Goal: Task Accomplishment & Management: Manage account settings

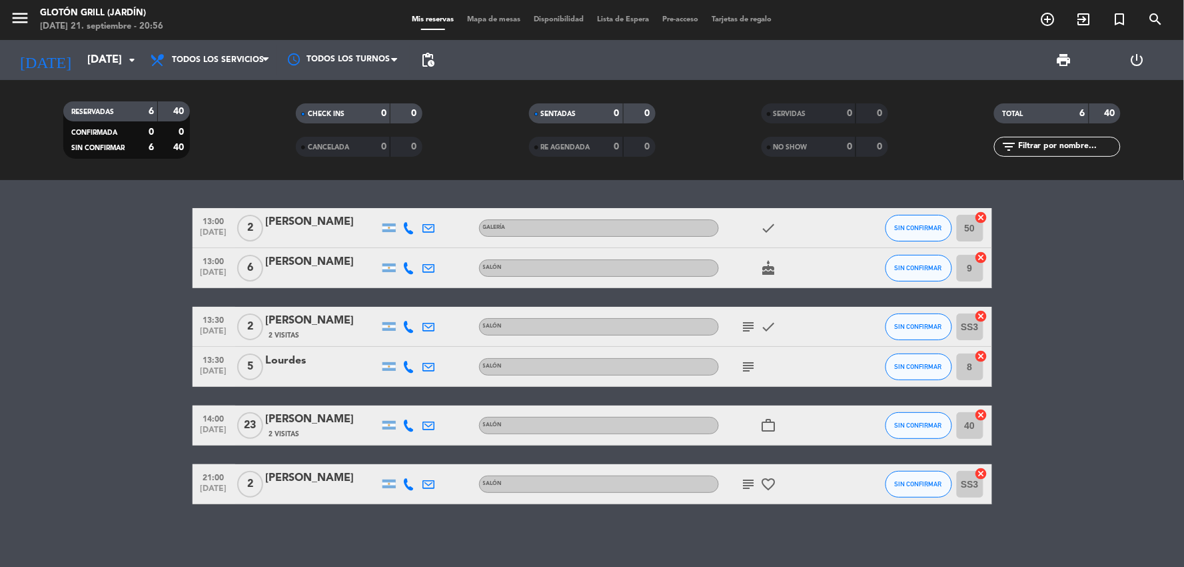
click at [753, 483] on icon "subject" at bounding box center [749, 484] width 16 height 16
click at [114, 417] on bookings-row "13:00 [DATE] 2 [PERSON_NAME] Galería check SIN CONFIRMAR 50 cancel 13:00 [DATE]…" at bounding box center [592, 356] width 1184 height 296
click at [914, 419] on button "SIN CONFIRMAR" at bounding box center [919, 425] width 67 height 27
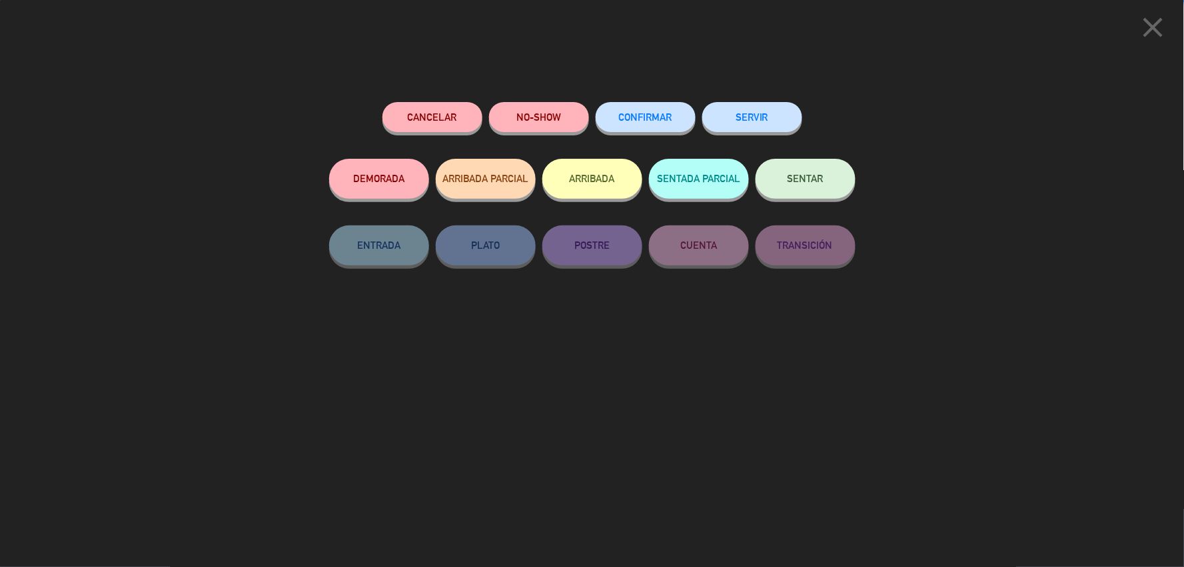
click at [524, 114] on button "NO-SHOW" at bounding box center [539, 117] width 100 height 30
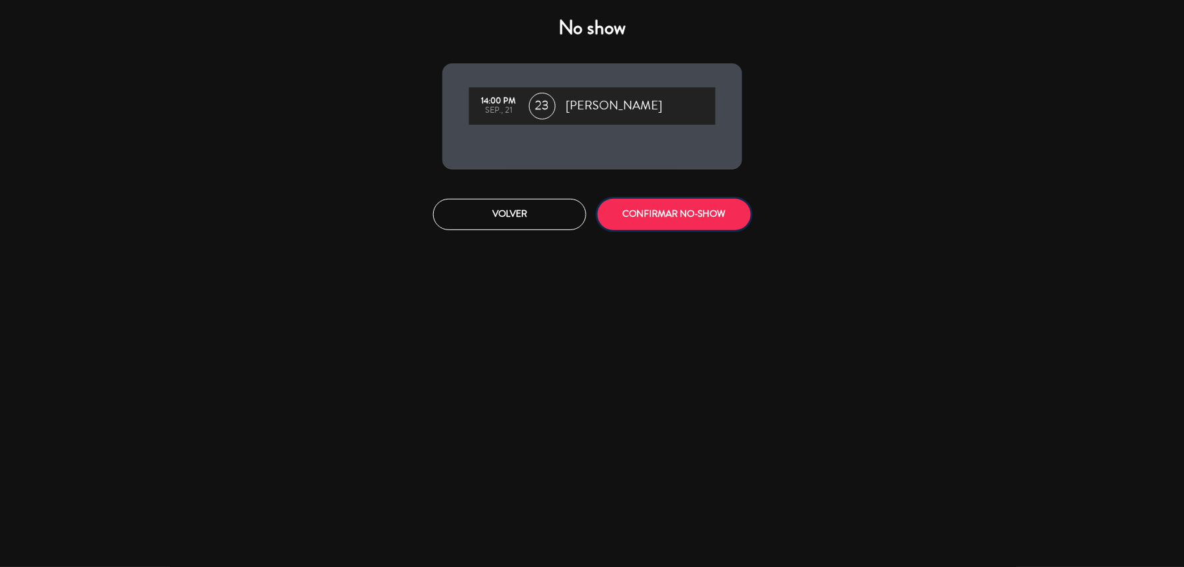
click at [675, 222] on button "CONFIRMAR NO-SHOW" at bounding box center [674, 214] width 153 height 31
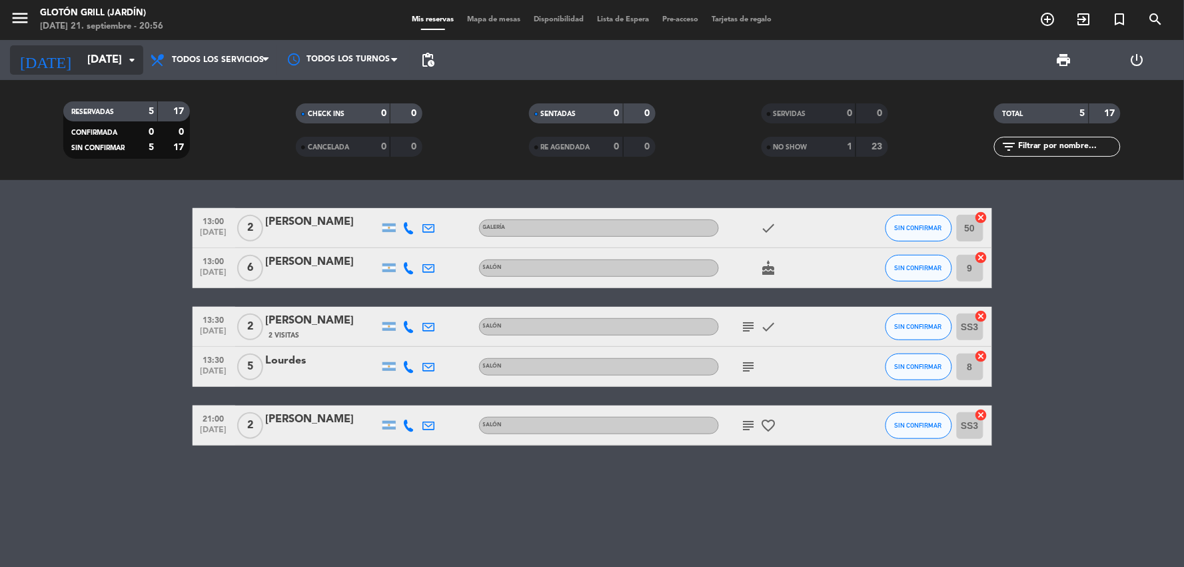
click at [117, 62] on input "[DATE]" at bounding box center [151, 60] width 141 height 26
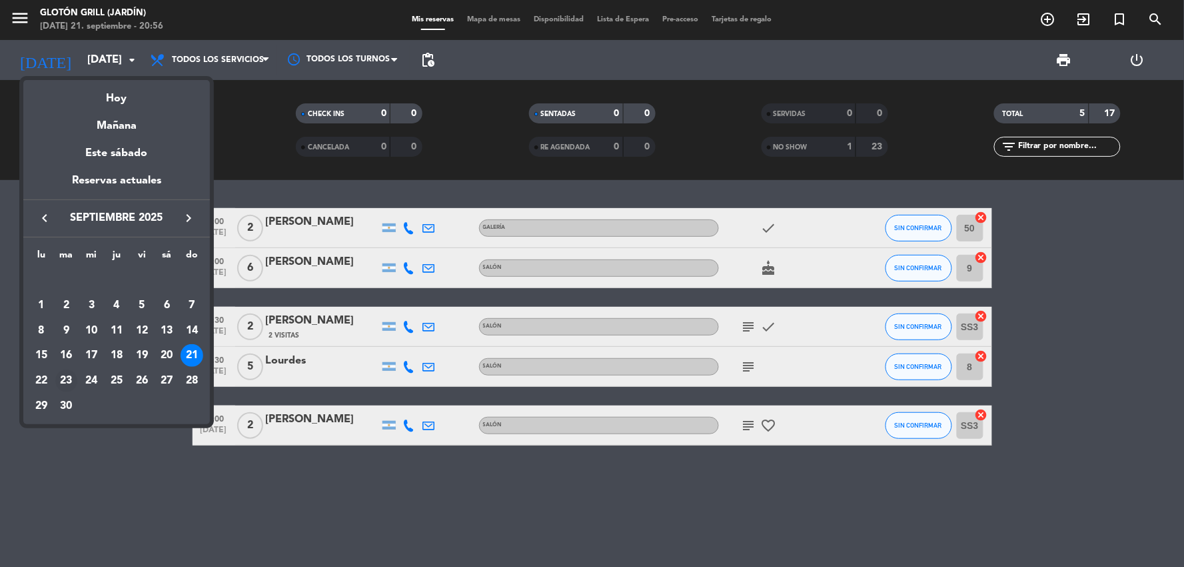
click at [62, 383] on div "23" at bounding box center [66, 380] width 23 height 23
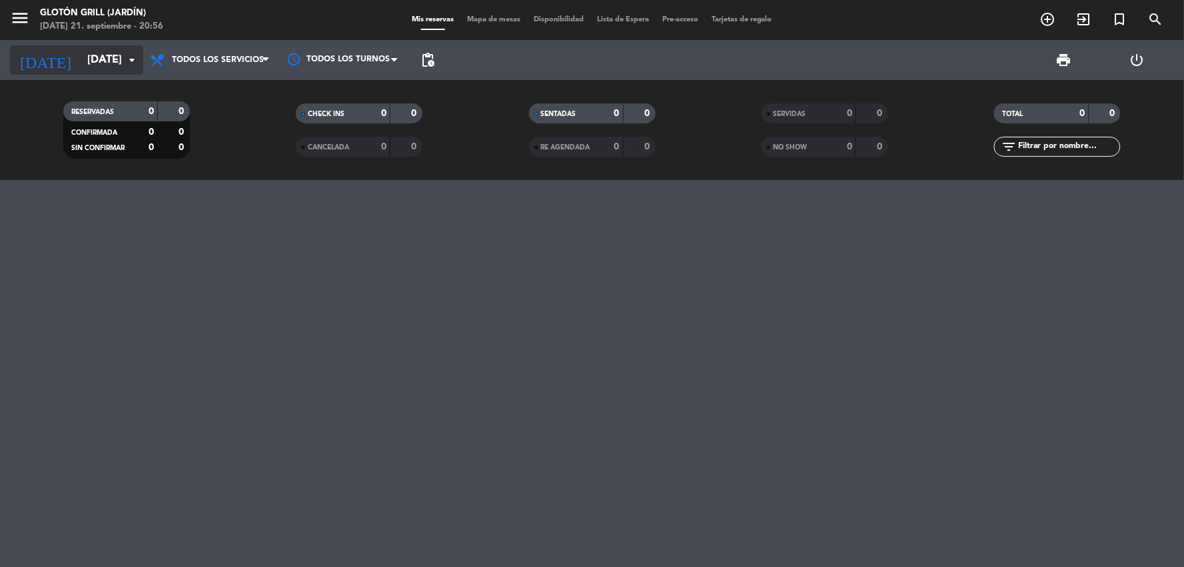
click at [95, 55] on input "[DATE]" at bounding box center [151, 60] width 141 height 26
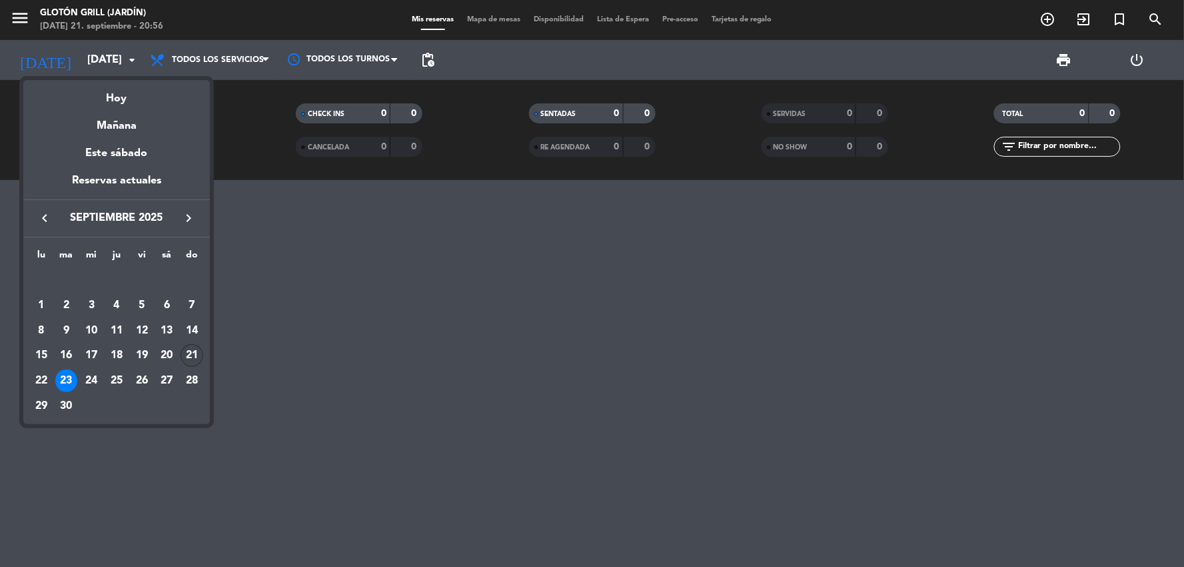
click at [198, 349] on div "21" at bounding box center [192, 355] width 23 height 23
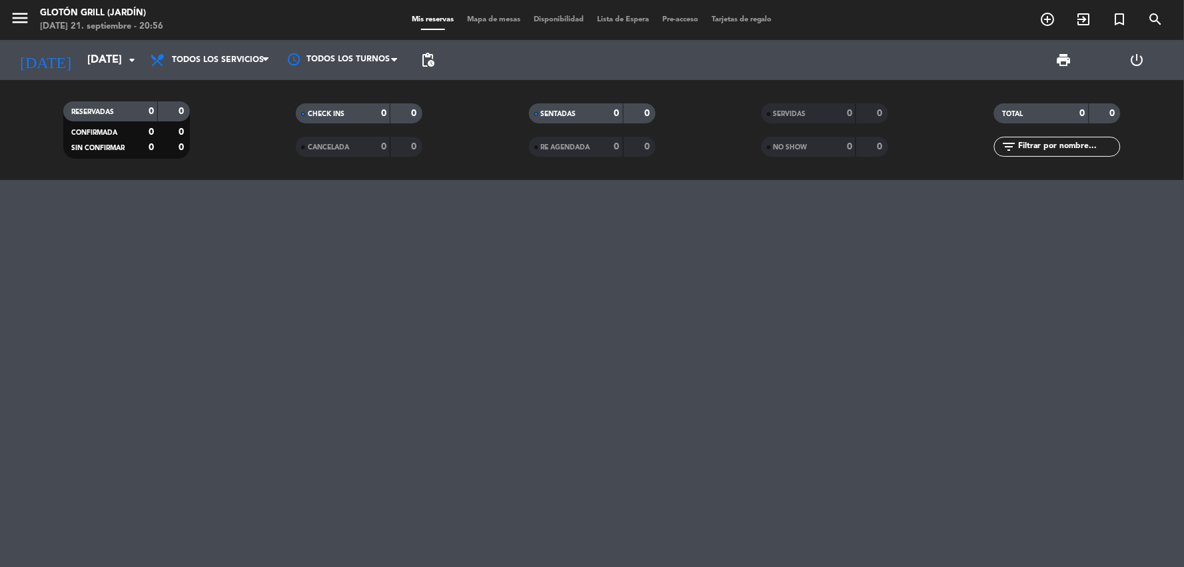
click at [198, 349] on div at bounding box center [592, 373] width 1184 height 387
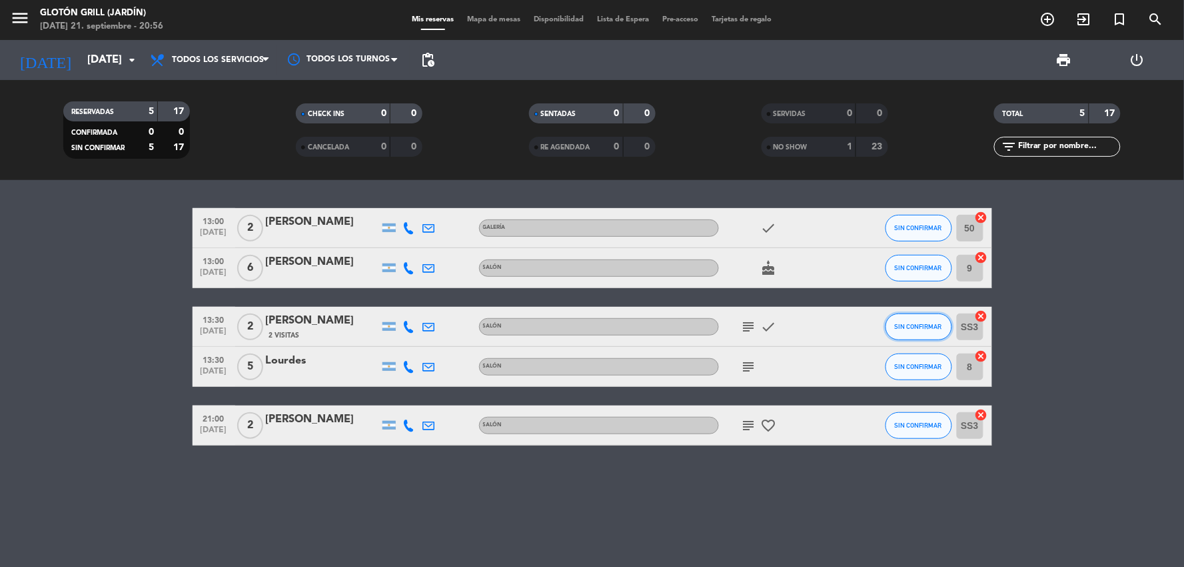
click at [902, 339] on button "SIN CONFIRMAR" at bounding box center [919, 326] width 67 height 27
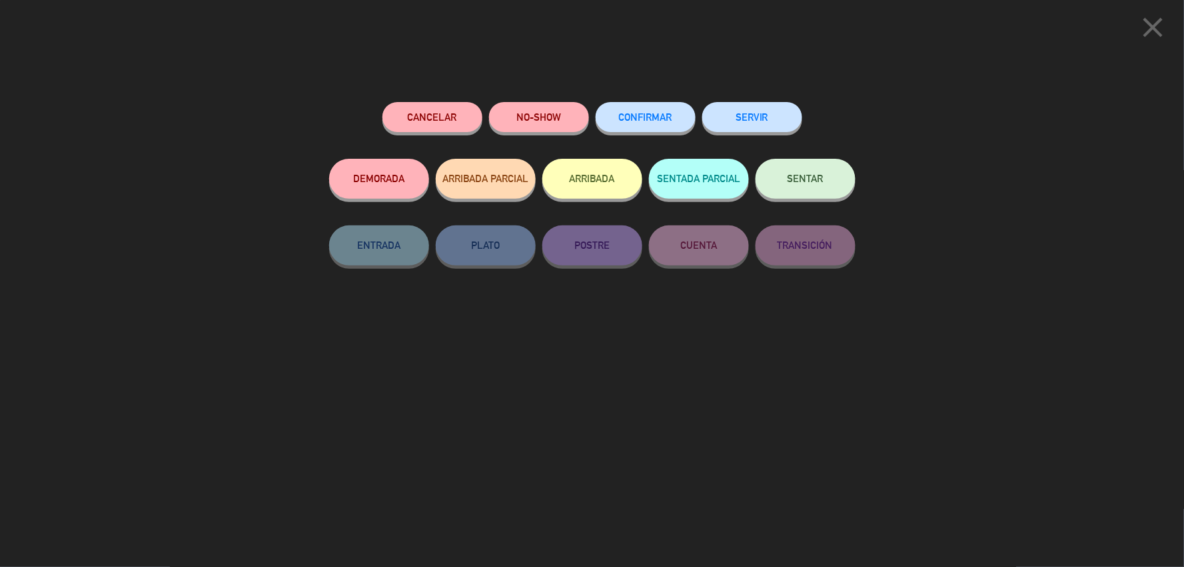
click at [1150, 27] on icon "close" at bounding box center [1153, 27] width 33 height 33
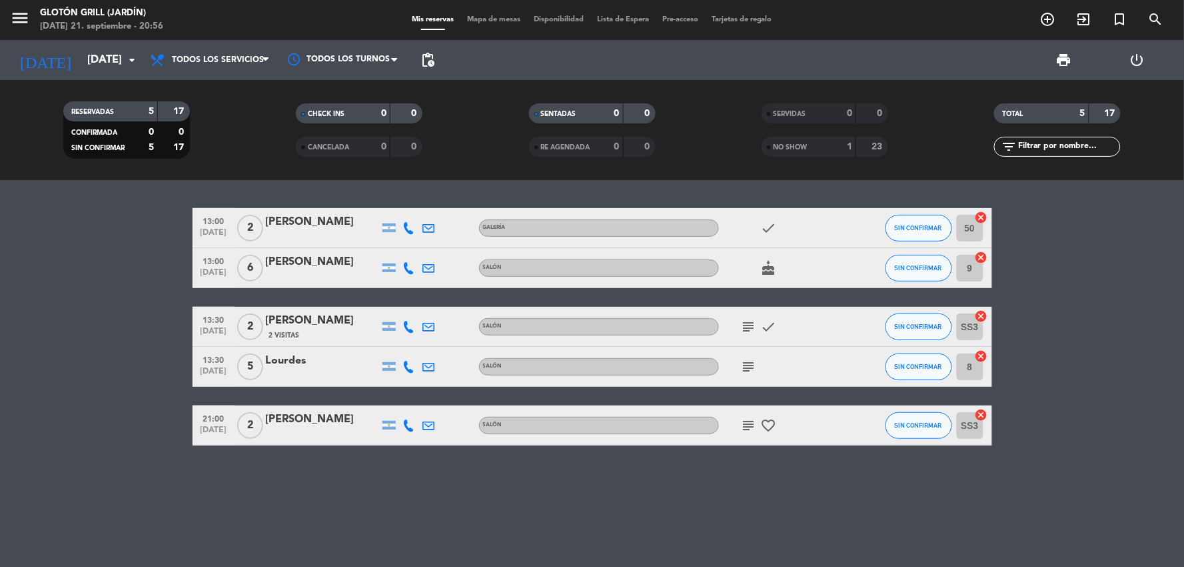
click at [754, 324] on icon "subject" at bounding box center [749, 327] width 16 height 16
click at [745, 365] on icon "subject" at bounding box center [749, 367] width 16 height 16
click at [790, 361] on div "subject Parillada" at bounding box center [779, 366] width 120 height 39
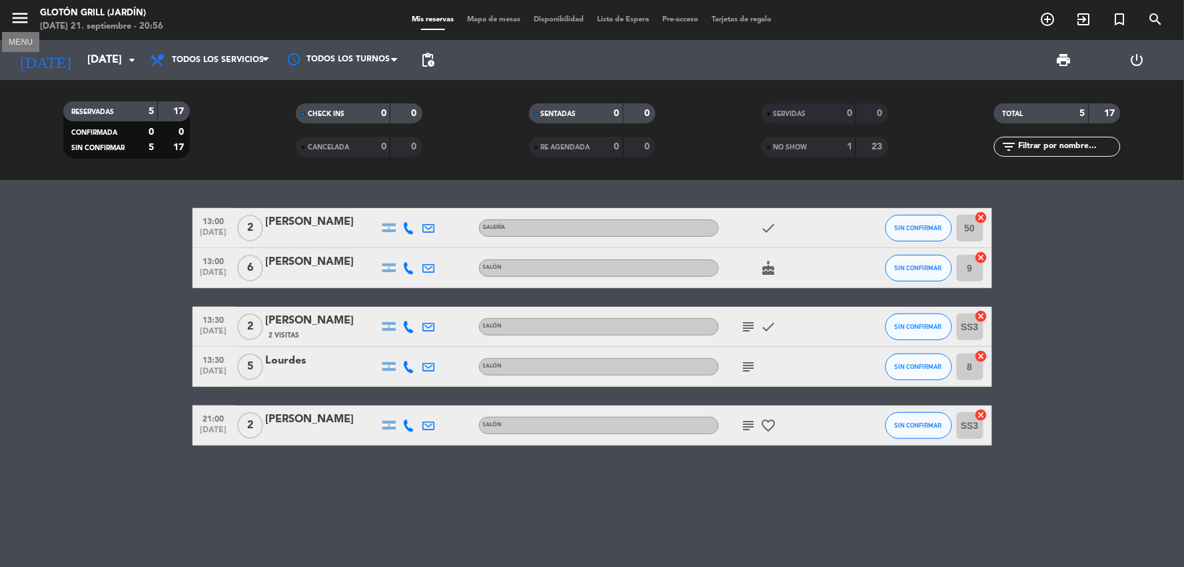
click at [25, 18] on icon "menu" at bounding box center [20, 18] width 20 height 20
click at [25, 18] on div "close" at bounding box center [111, 25] width 183 height 17
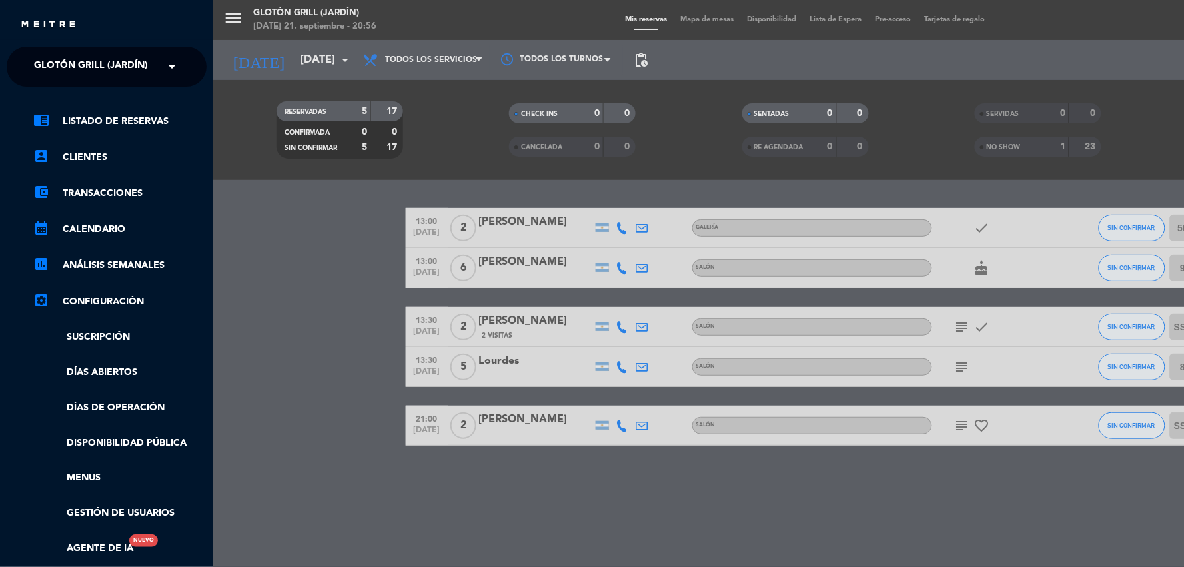
click at [268, 125] on div "menu Glotón Grill (Jardín) [DATE] 21. septiembre - 20:56 Mis reservas Mapa de m…" at bounding box center [805, 283] width 1184 height 567
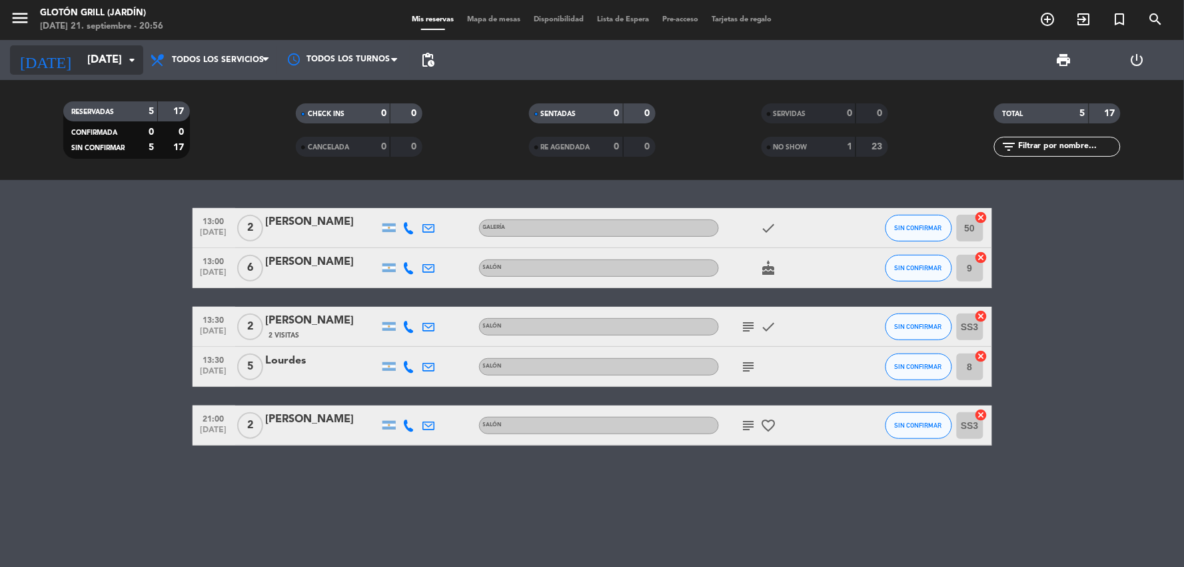
click at [103, 61] on input "[DATE]" at bounding box center [151, 60] width 141 height 26
click at [95, 68] on input "[DATE]" at bounding box center [151, 60] width 141 height 26
click at [128, 52] on icon "arrow_drop_down" at bounding box center [132, 60] width 16 height 16
click at [83, 61] on input "[DATE]" at bounding box center [151, 60] width 141 height 26
click at [81, 48] on input "[DATE]" at bounding box center [151, 60] width 141 height 26
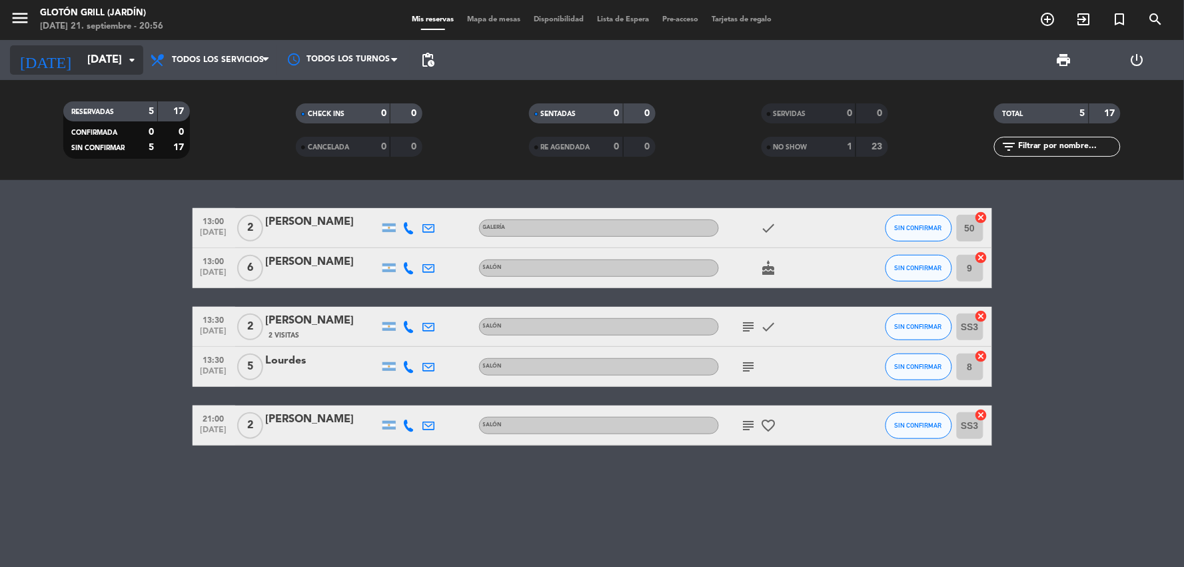
click at [96, 67] on input "[DATE]" at bounding box center [151, 60] width 141 height 26
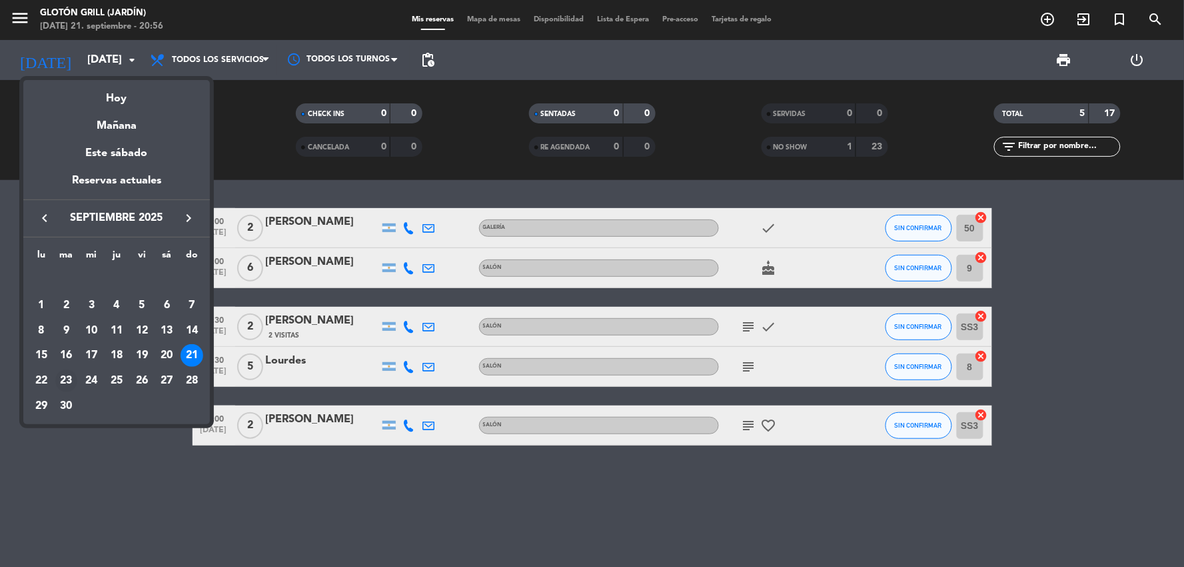
click at [67, 379] on div "23" at bounding box center [66, 380] width 23 height 23
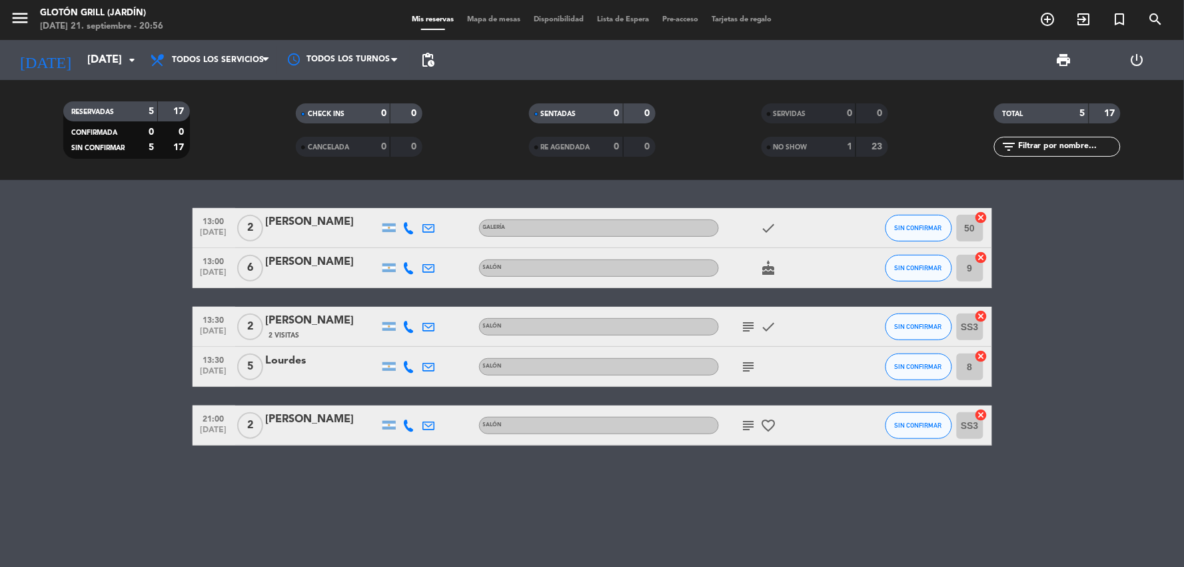
click at [67, 379] on bookings-row "13:00 [DATE] 2 [PERSON_NAME] Galería check SIN CONFIRMAR 50 cancel 13:00 [DATE]…" at bounding box center [592, 326] width 1184 height 237
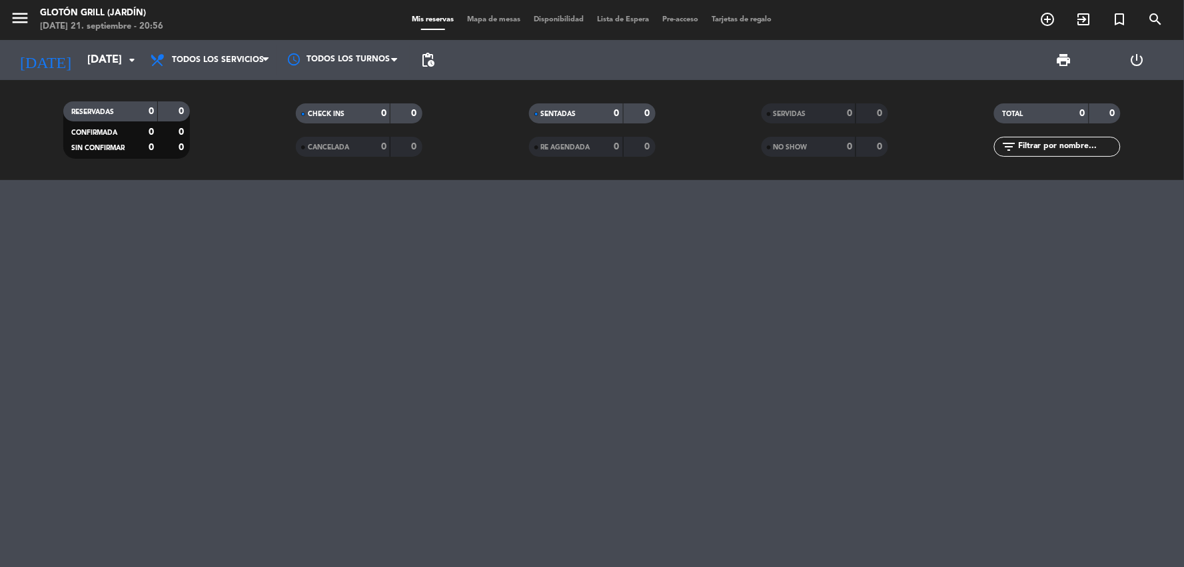
click at [70, 270] on div at bounding box center [592, 373] width 1184 height 387
click at [0, 215] on div at bounding box center [592, 373] width 1184 height 387
click at [109, 57] on input "[DATE]" at bounding box center [151, 60] width 141 height 26
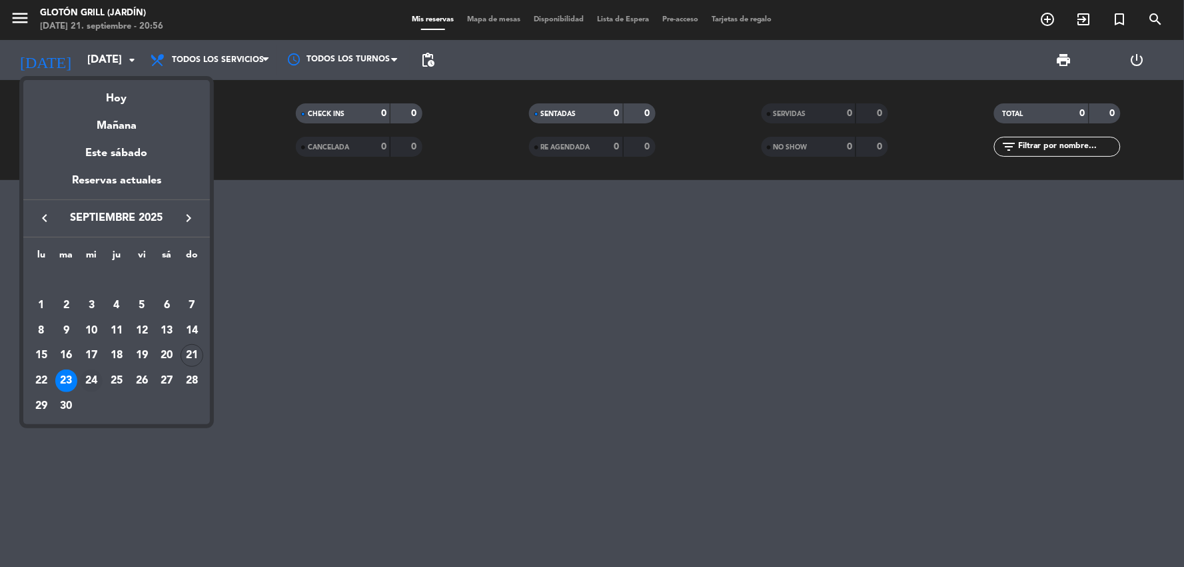
click at [95, 385] on div "24" at bounding box center [91, 380] width 23 height 23
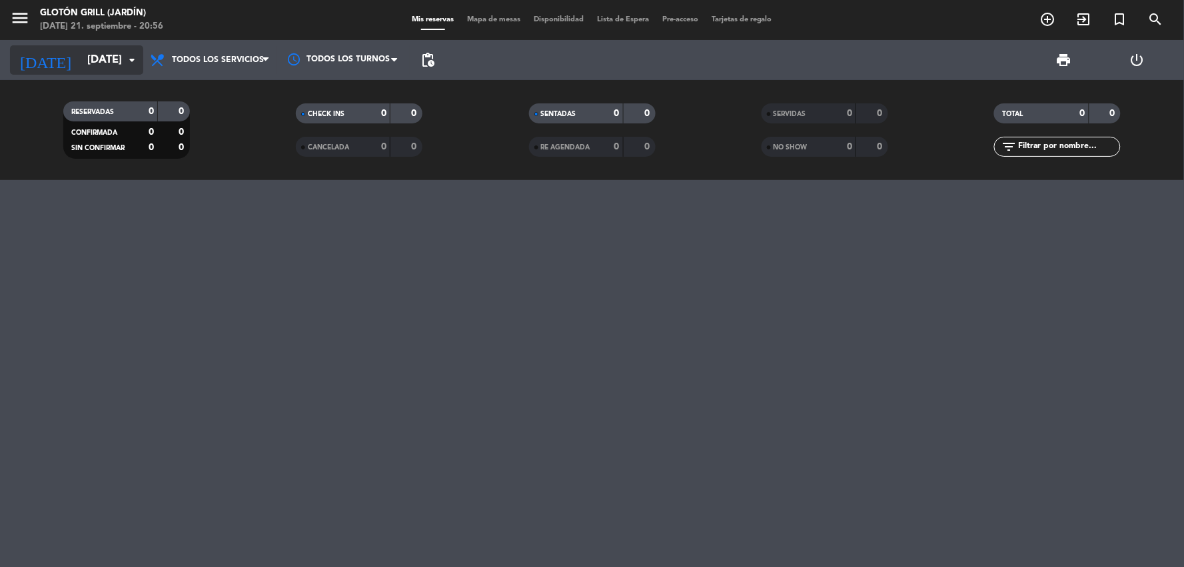
click at [121, 63] on input "[DATE]" at bounding box center [151, 60] width 141 height 26
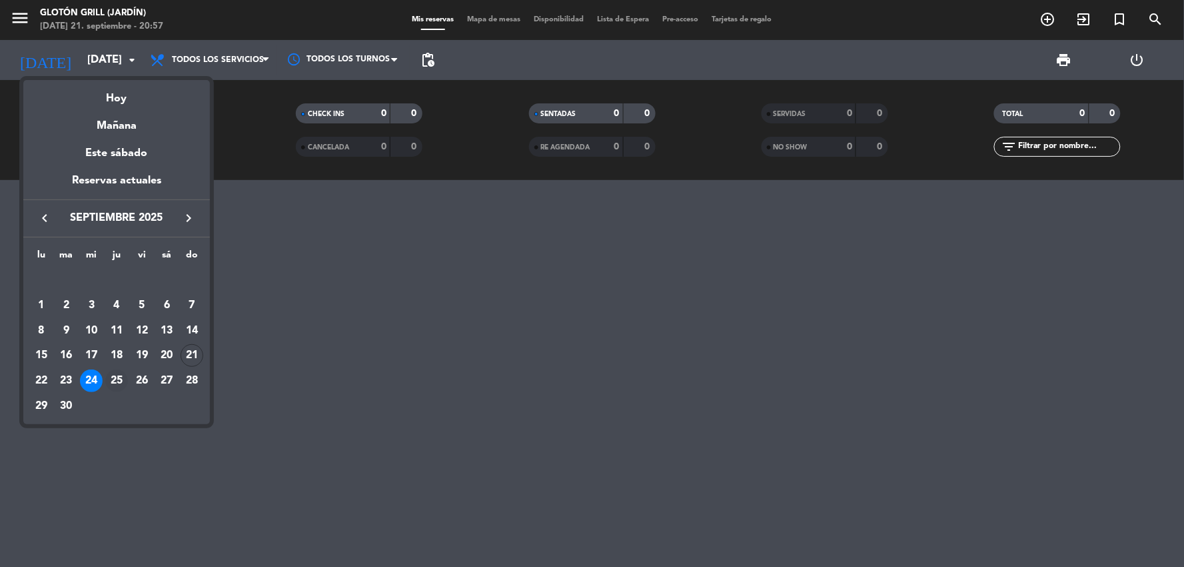
click at [115, 374] on div "25" at bounding box center [116, 380] width 23 height 23
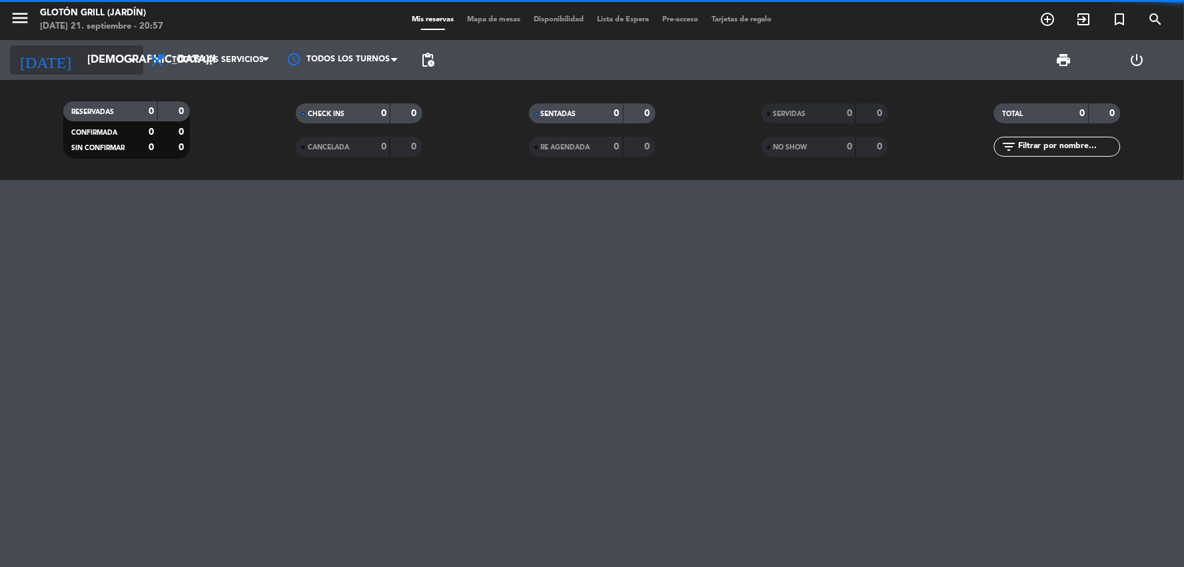
click at [110, 62] on input "[DEMOGRAPHIC_DATA][DATE]" at bounding box center [151, 60] width 141 height 26
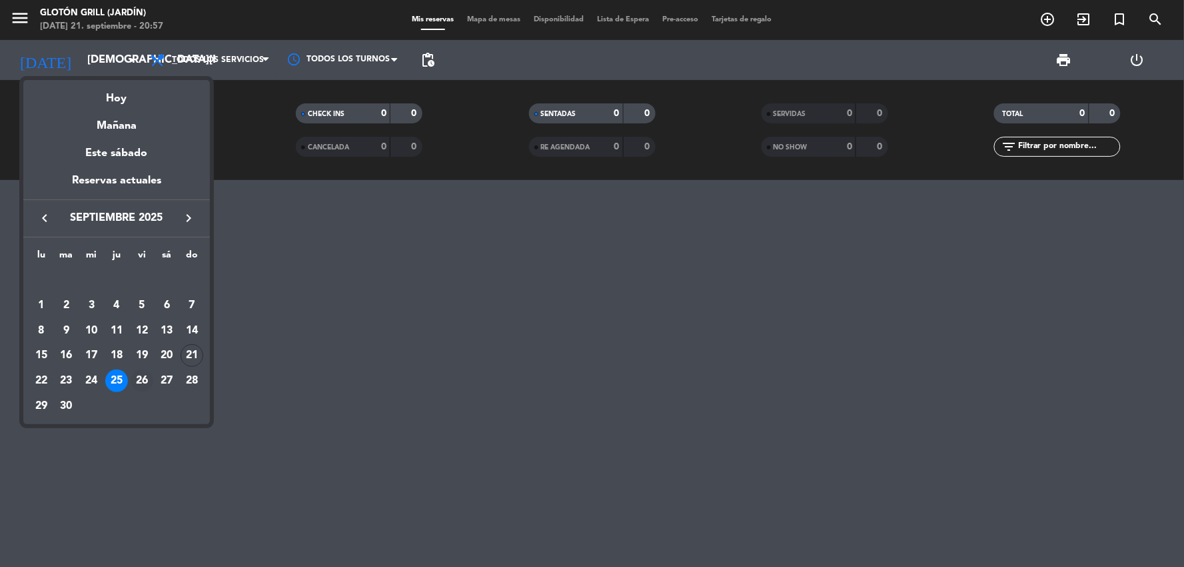
click at [143, 377] on div "26" at bounding box center [142, 380] width 23 height 23
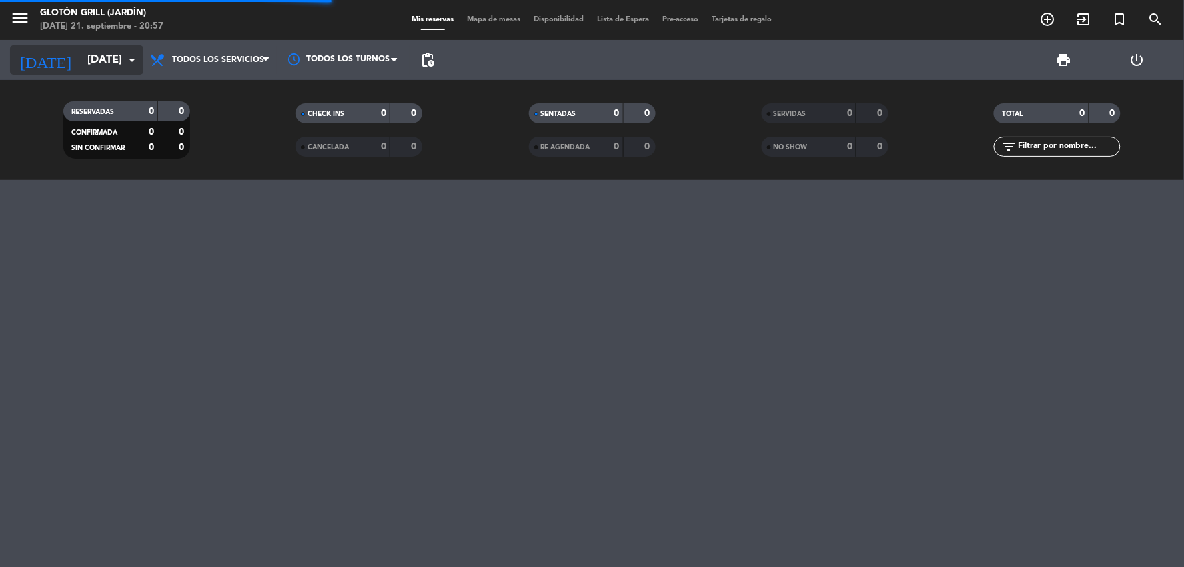
click at [109, 67] on input "[DATE]" at bounding box center [151, 60] width 141 height 26
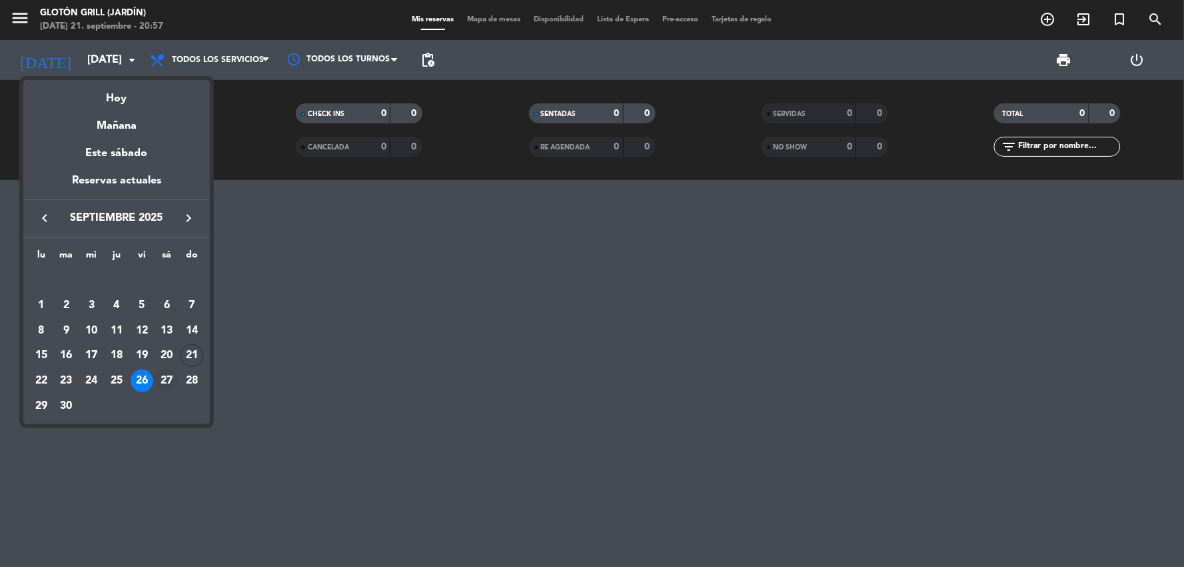
click at [169, 372] on div "27" at bounding box center [166, 380] width 23 height 23
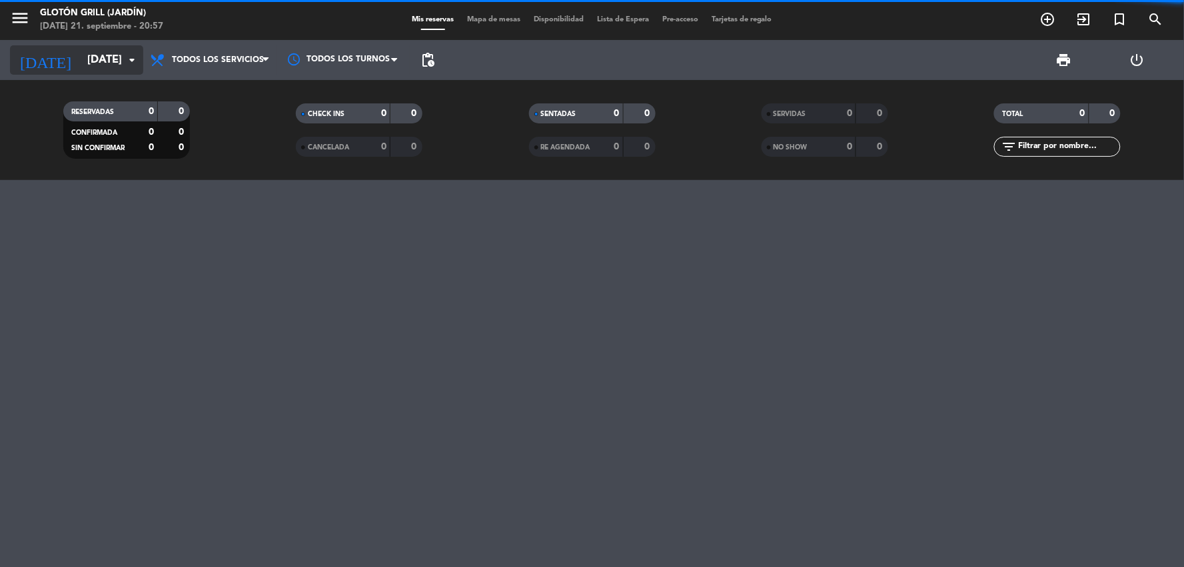
click at [107, 52] on input "[DATE]" at bounding box center [151, 60] width 141 height 26
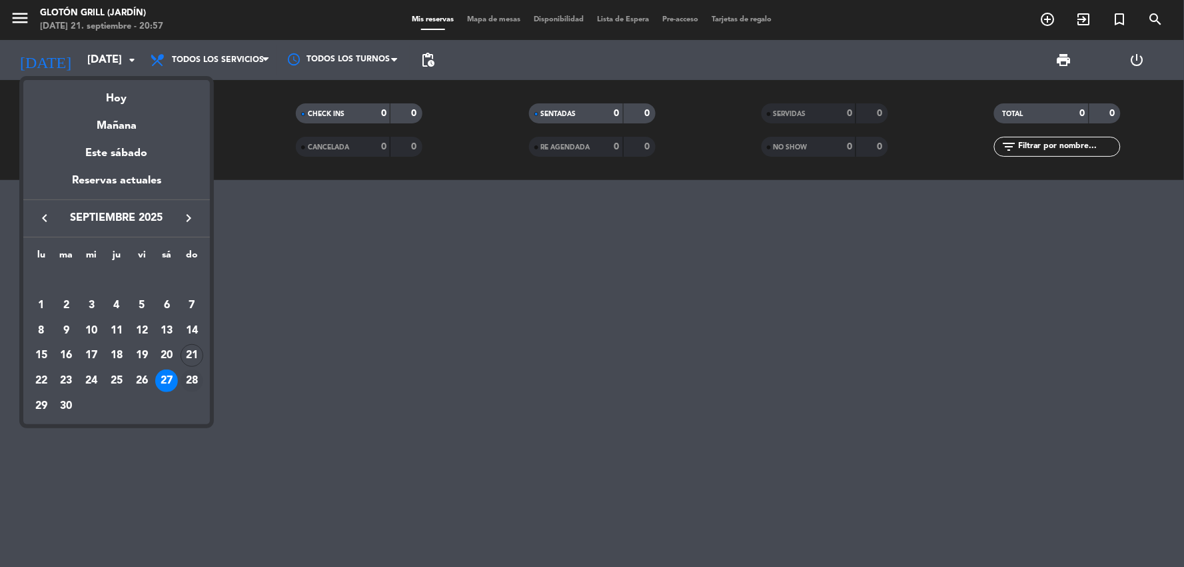
click at [191, 381] on div "28" at bounding box center [192, 380] width 23 height 23
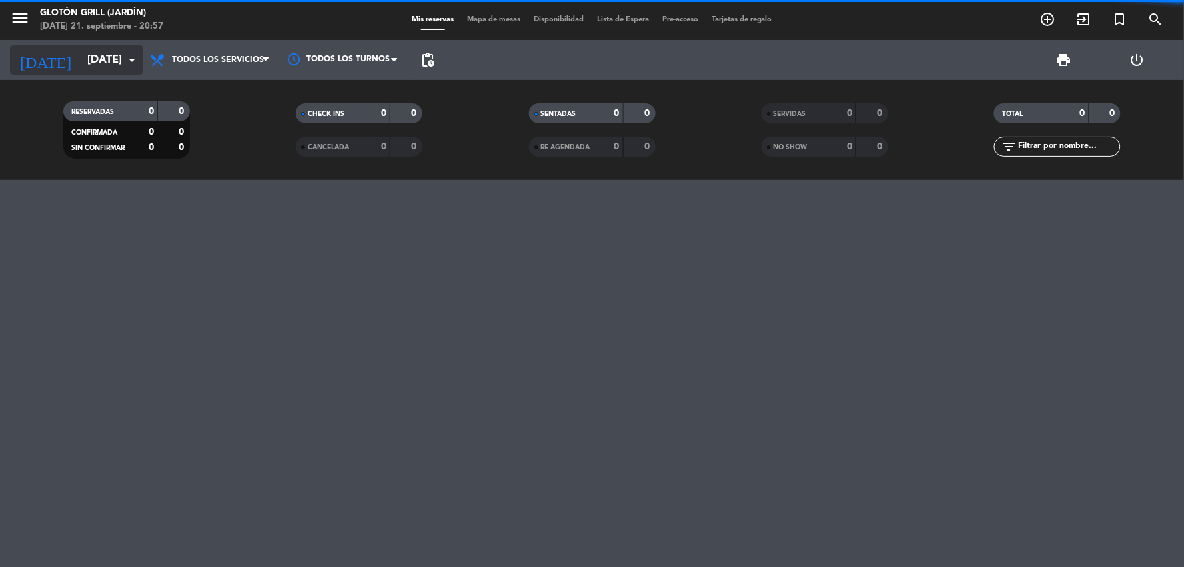
click at [97, 71] on input "[DATE]" at bounding box center [151, 60] width 141 height 26
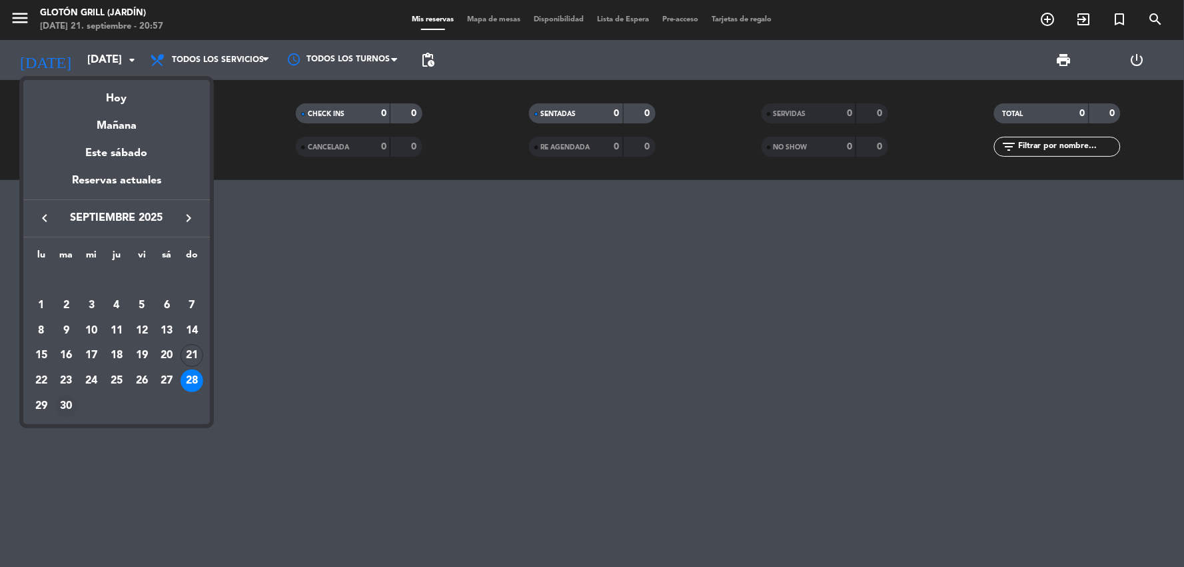
click at [64, 405] on div "30" at bounding box center [66, 406] width 23 height 23
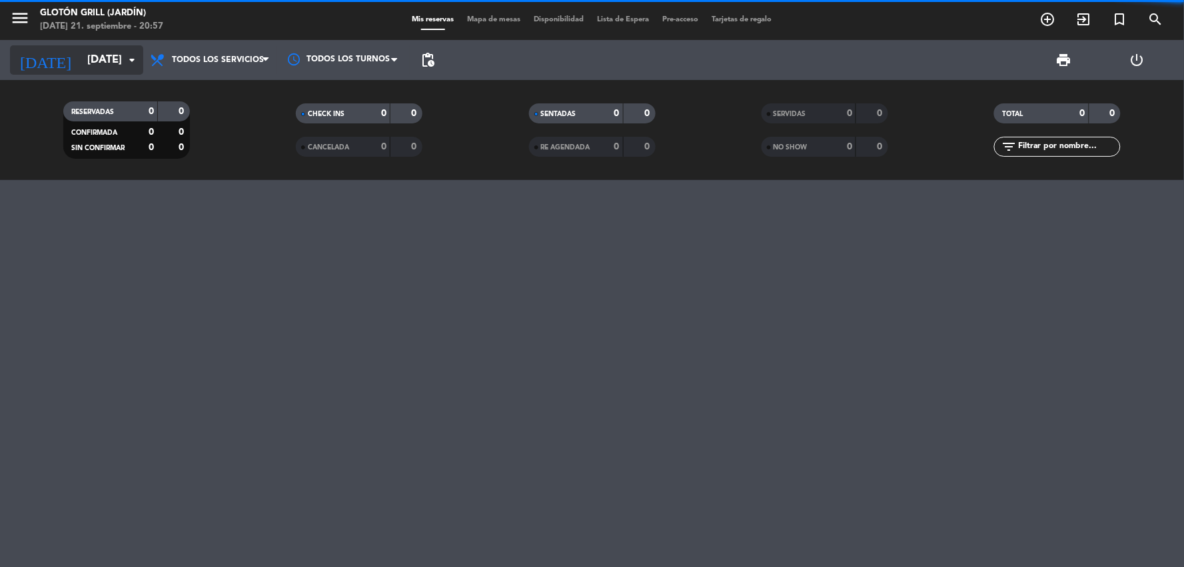
click at [107, 57] on input "[DATE]" at bounding box center [151, 60] width 141 height 26
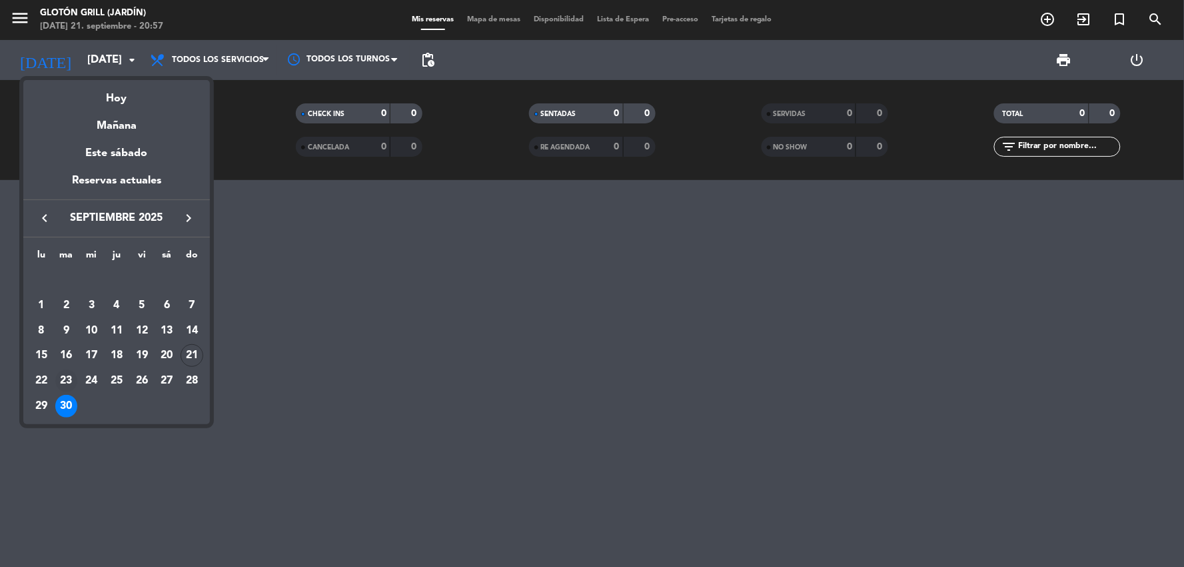
click at [70, 378] on div "23" at bounding box center [66, 380] width 23 height 23
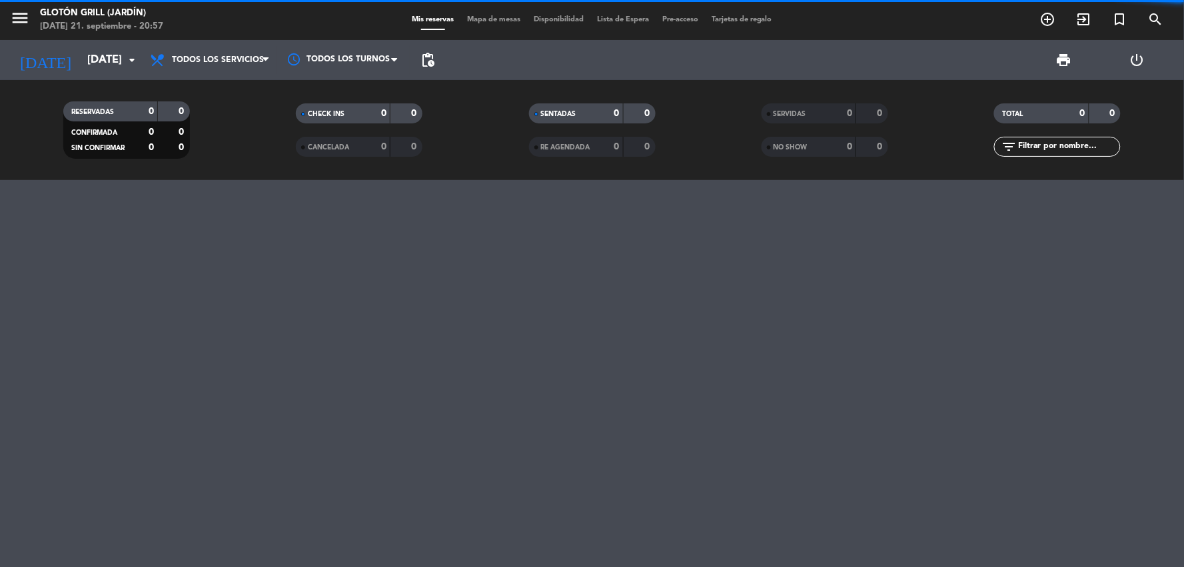
click at [309, 341] on div at bounding box center [592, 373] width 1184 height 387
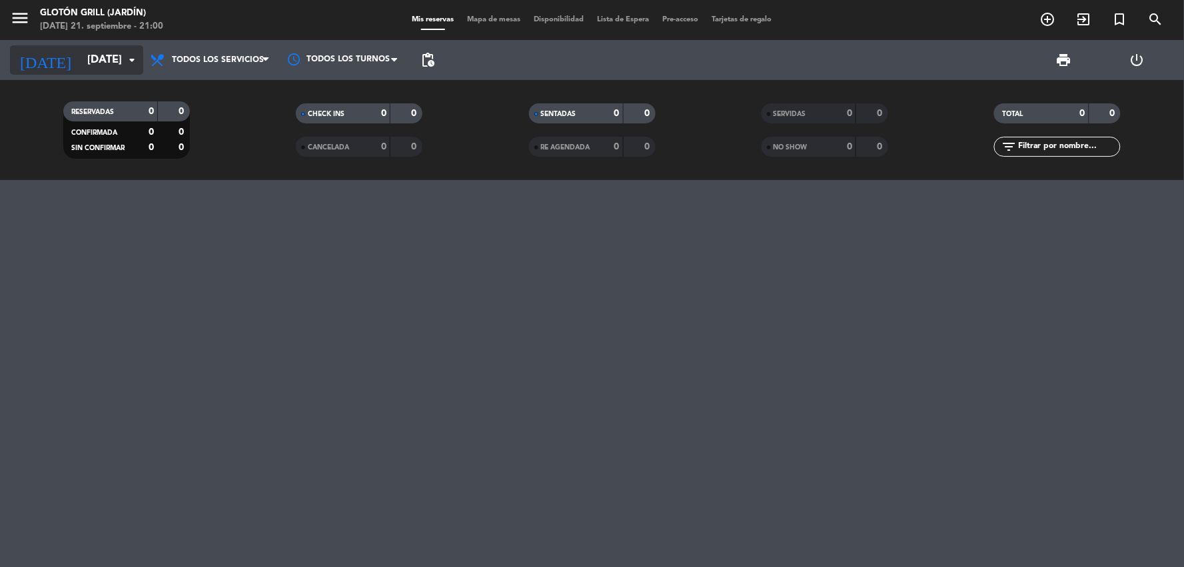
click at [97, 65] on input "[DATE]" at bounding box center [151, 60] width 141 height 26
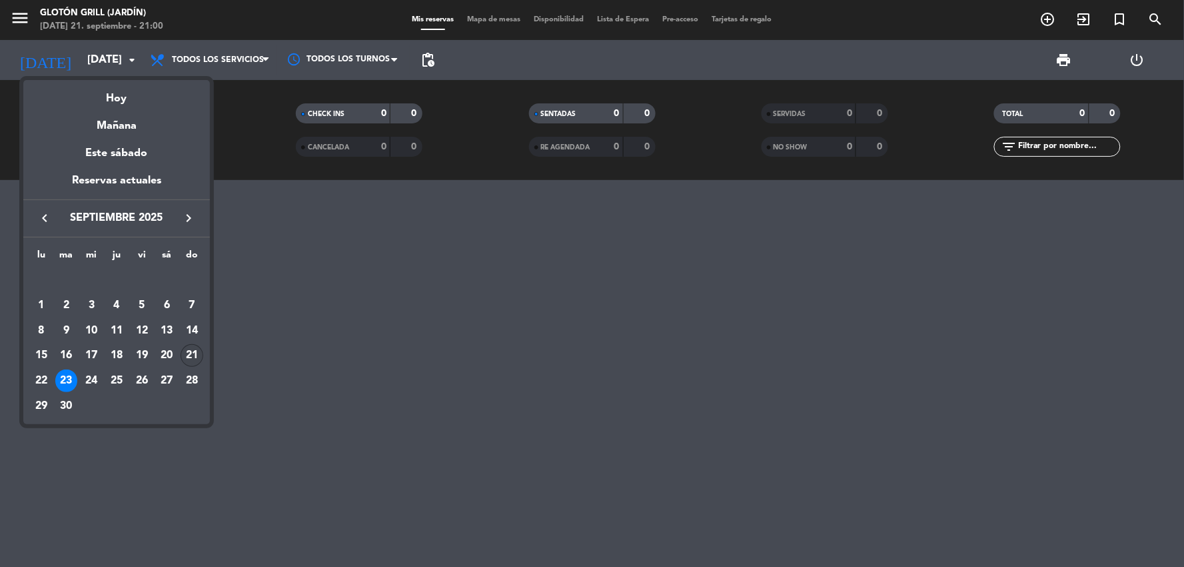
click at [189, 355] on div "21" at bounding box center [192, 355] width 23 height 23
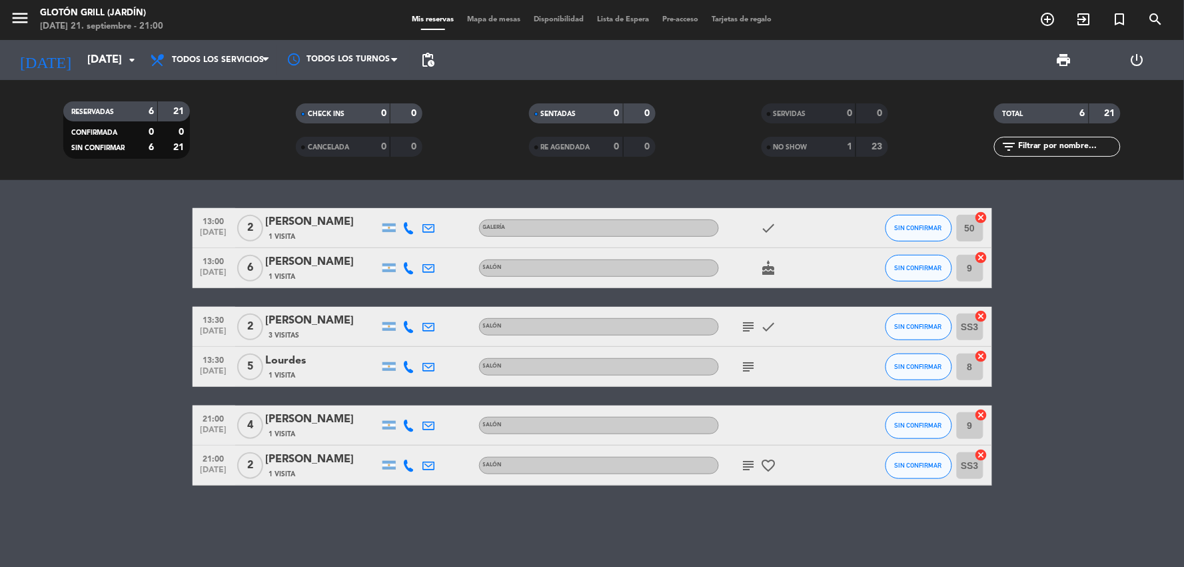
click at [81, 339] on bookings-row "13:00 [DATE] 2 [PERSON_NAME] 1 Visita Galería check SIN CONFIRMAR 50 cancel 13:…" at bounding box center [592, 346] width 1184 height 277
drag, startPoint x: 1050, startPoint y: 341, endPoint x: 1024, endPoint y: 323, distance: 31.6
click at [1053, 337] on bookings-row "13:00 [DATE] 2 [PERSON_NAME] 1 Visita Galería check SIN CONFIRMAR 50 cancel 13:…" at bounding box center [592, 346] width 1184 height 277
drag, startPoint x: 129, startPoint y: 293, endPoint x: 125, endPoint y: 276, distance: 17.6
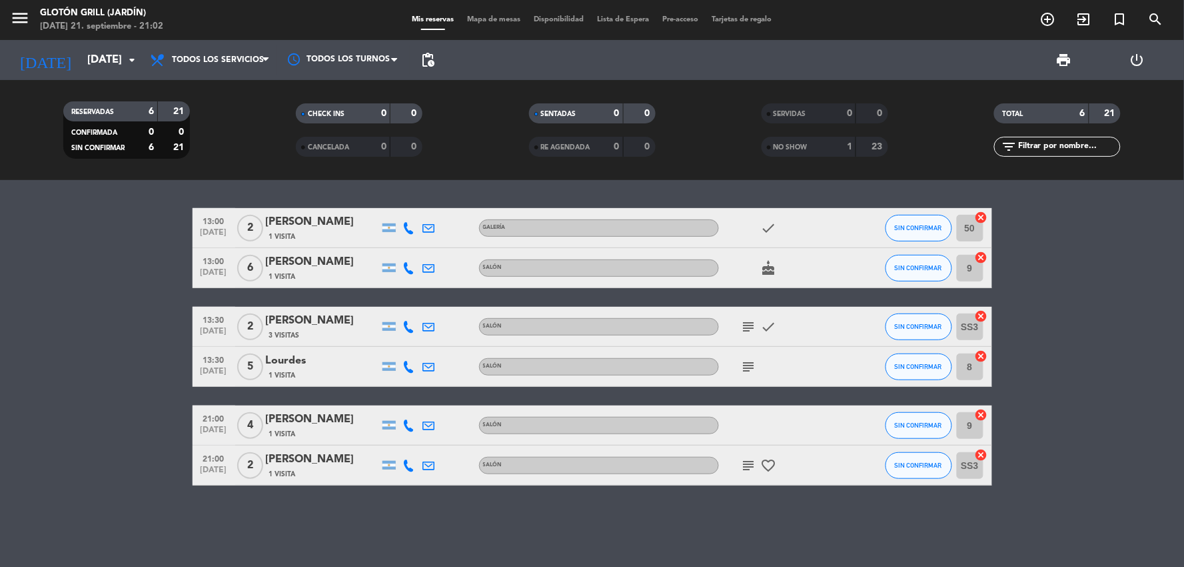
click at [128, 295] on bookings-row "13:00 [DATE] 2 [PERSON_NAME] 1 Visita Galería check SIN CONFIRMAR 50 cancel 13:…" at bounding box center [592, 346] width 1184 height 277
click at [95, 391] on bookings-row "13:00 [DATE] 2 [PERSON_NAME] 1 Visita Galería check SIN CONFIRMAR 50 cancel 13:…" at bounding box center [592, 346] width 1184 height 277
click at [117, 61] on input "[DATE]" at bounding box center [151, 60] width 141 height 26
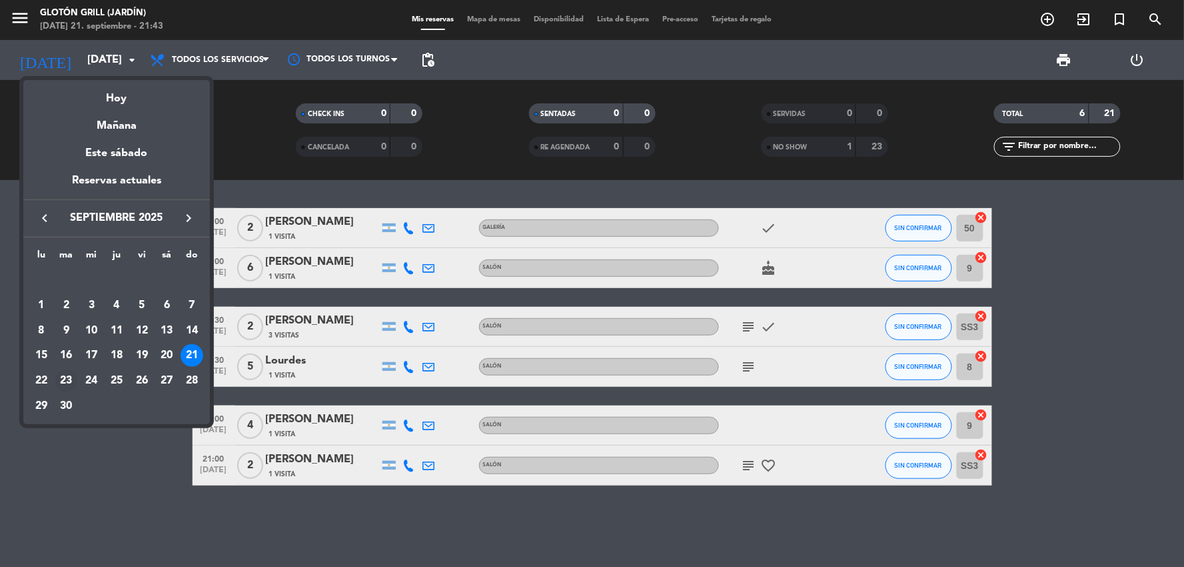
click at [73, 379] on div "23" at bounding box center [66, 380] width 23 height 23
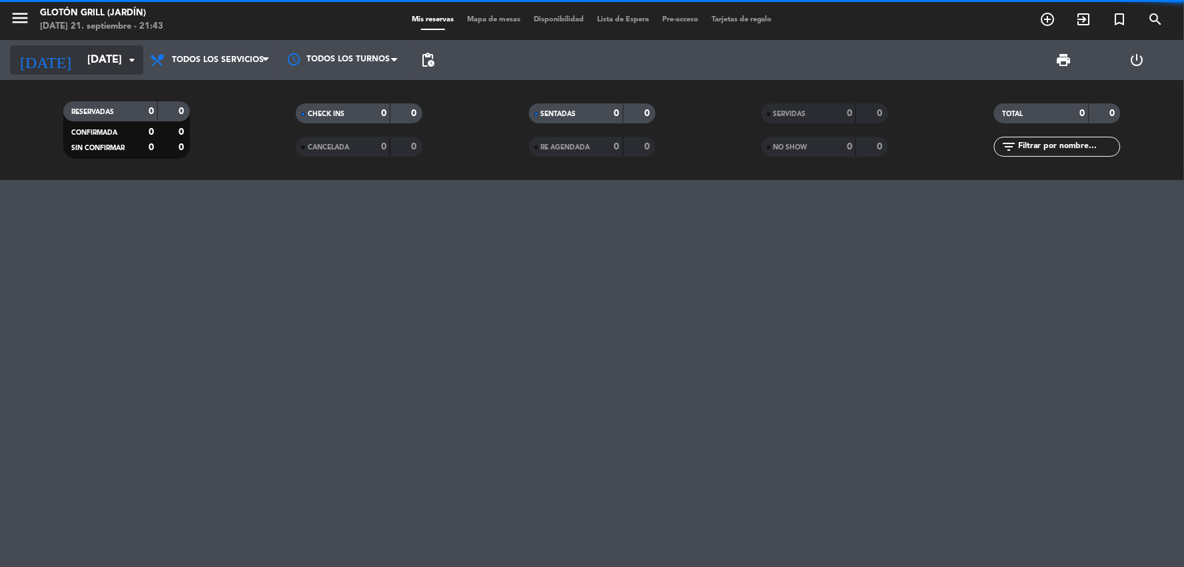
click at [90, 60] on input "[DATE]" at bounding box center [151, 60] width 141 height 26
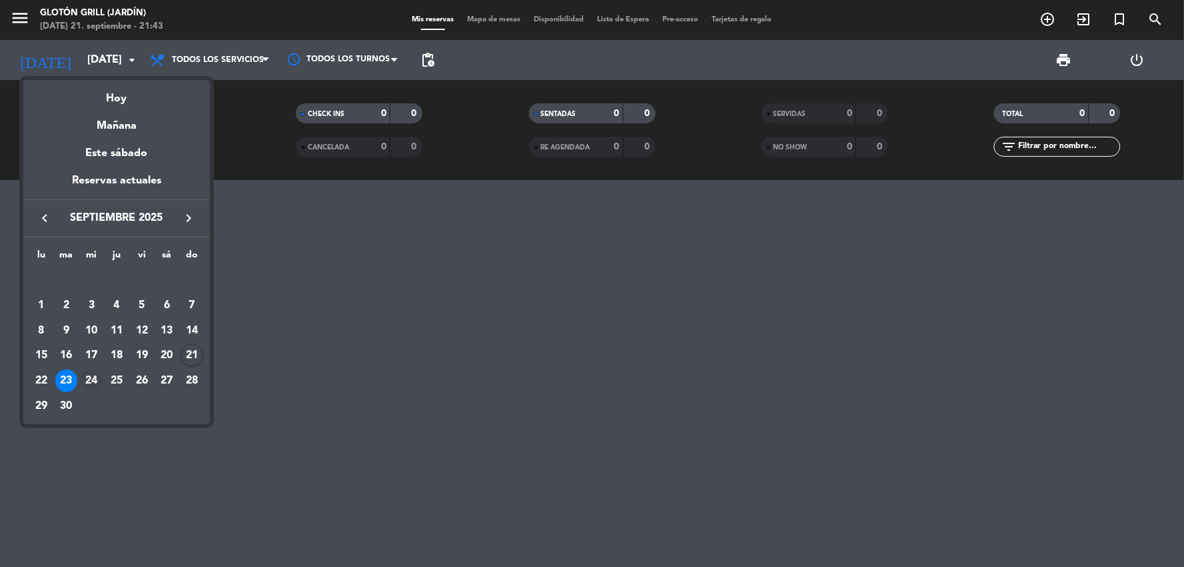
click at [98, 381] on div "24" at bounding box center [91, 380] width 23 height 23
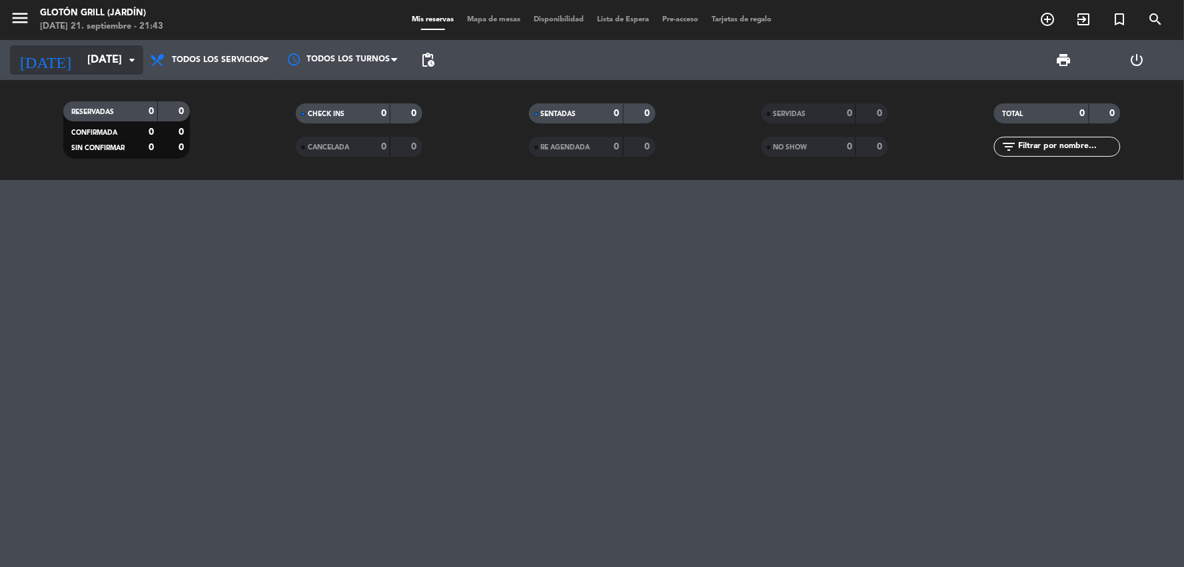
click at [98, 61] on input "[DATE]" at bounding box center [151, 60] width 141 height 26
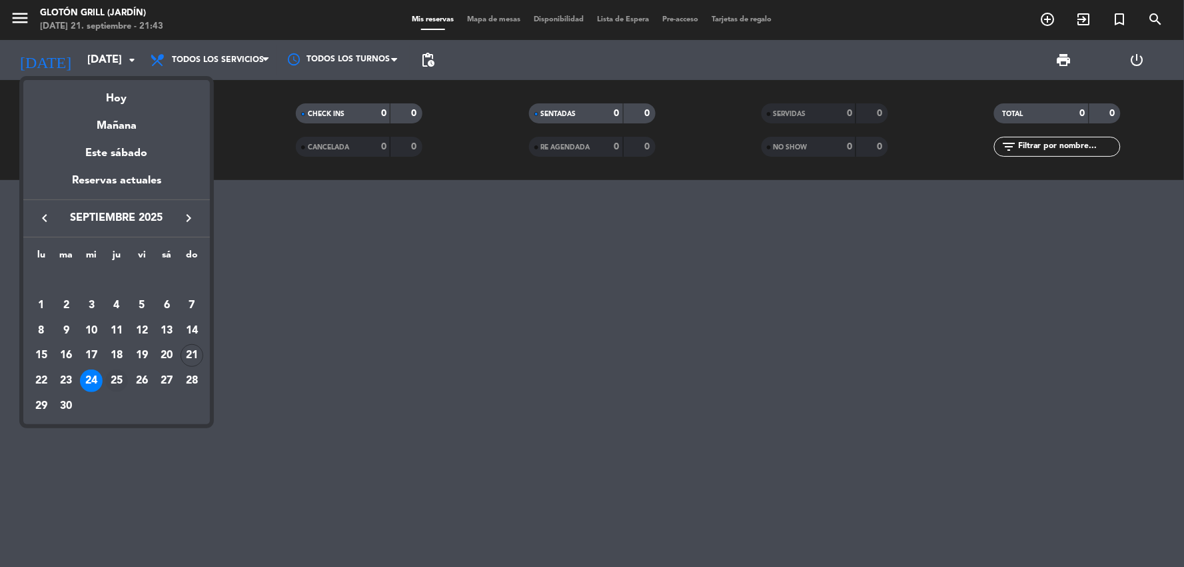
click at [117, 388] on div "25" at bounding box center [116, 380] width 23 height 23
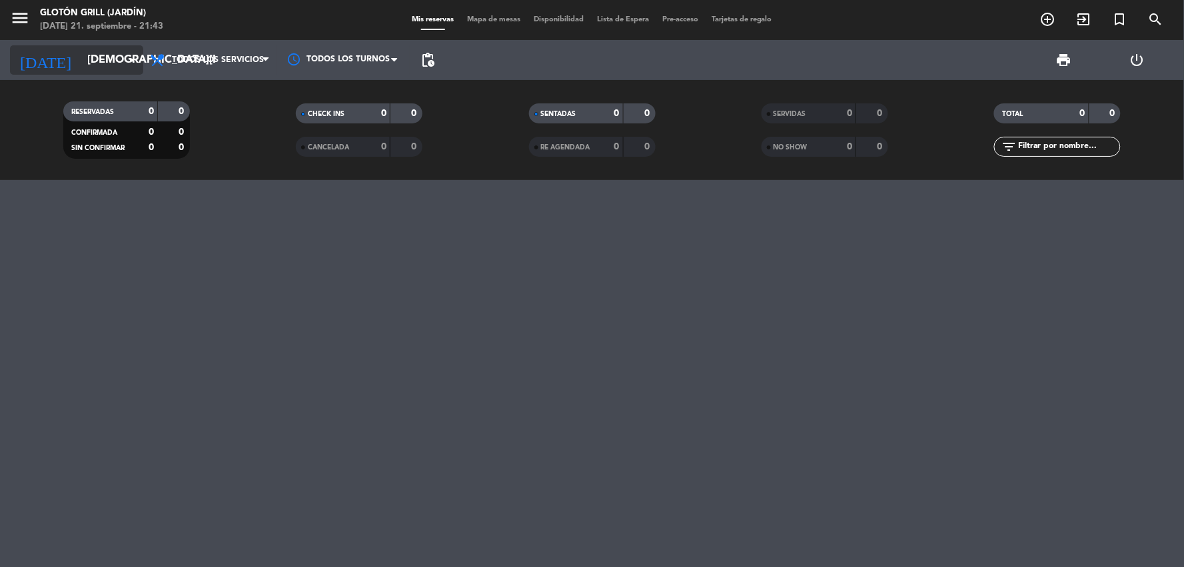
click at [81, 57] on input "[DEMOGRAPHIC_DATA][DATE]" at bounding box center [151, 60] width 141 height 26
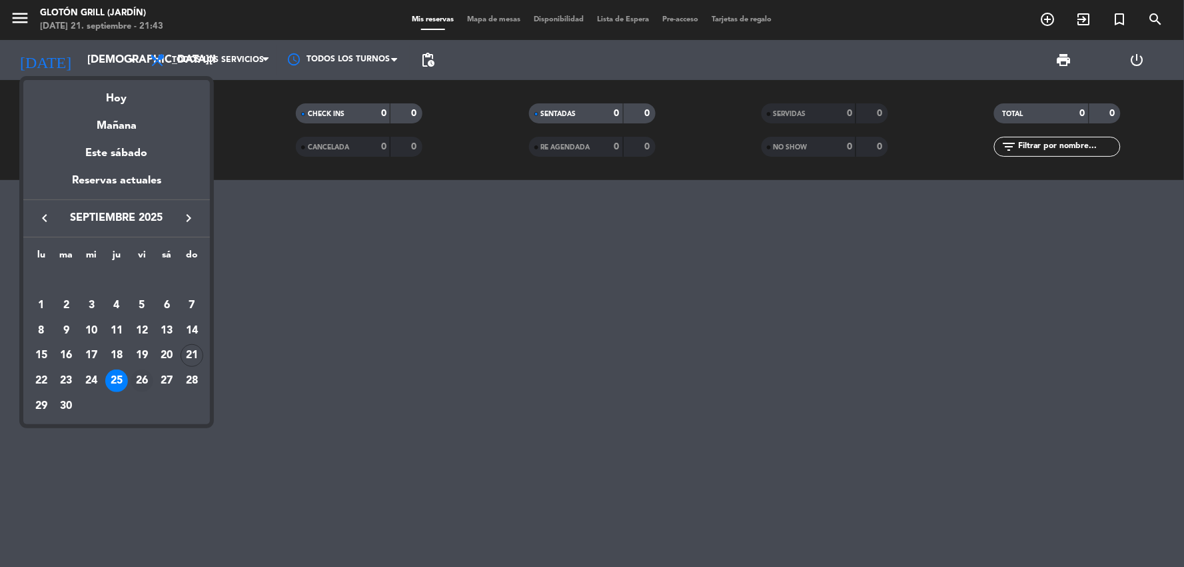
click at [145, 376] on div "26" at bounding box center [142, 380] width 23 height 23
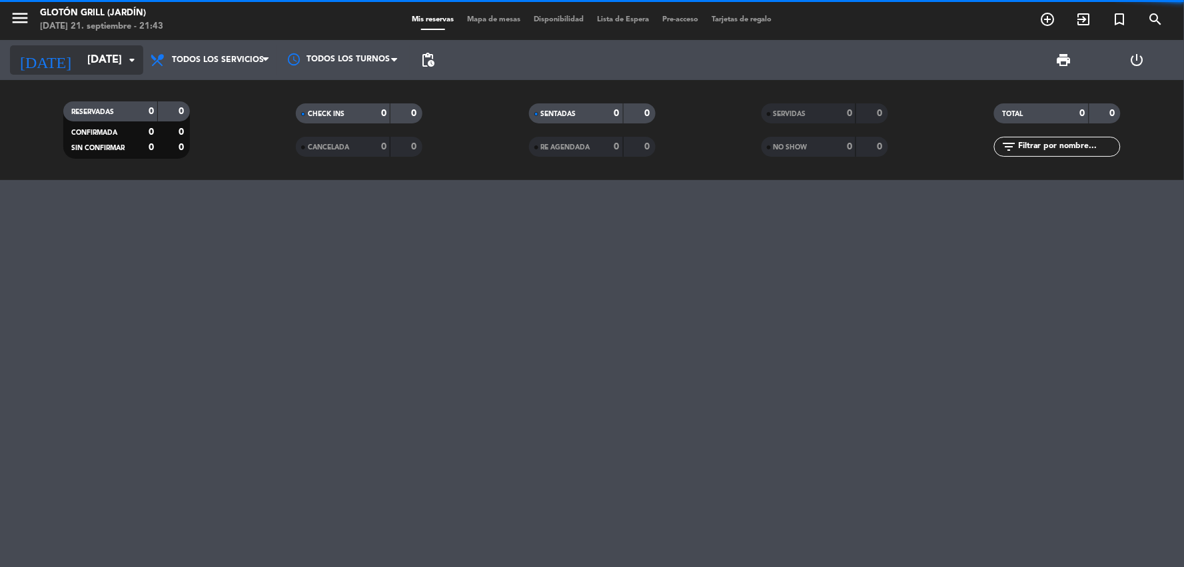
click at [101, 60] on input "[DATE]" at bounding box center [151, 60] width 141 height 26
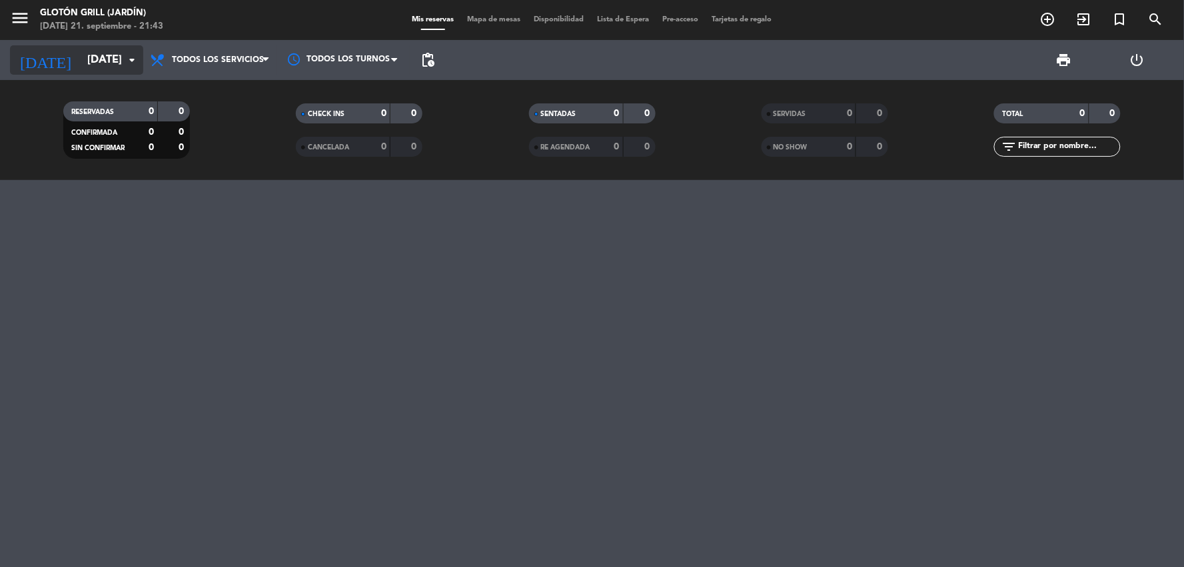
click at [81, 57] on input "[DATE]" at bounding box center [151, 60] width 141 height 26
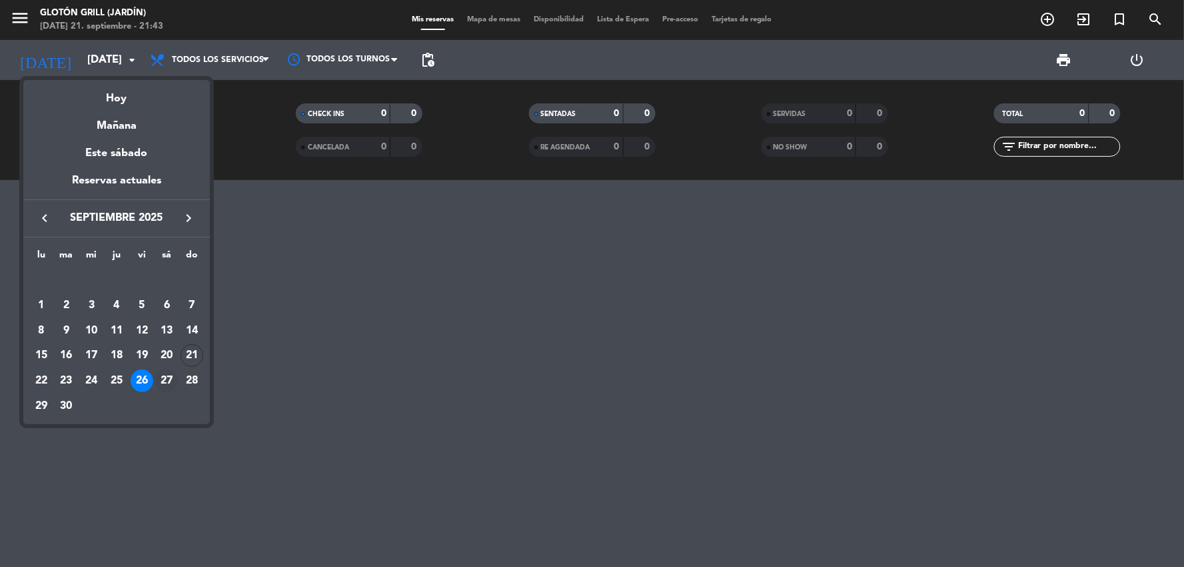
click at [167, 383] on div "27" at bounding box center [166, 380] width 23 height 23
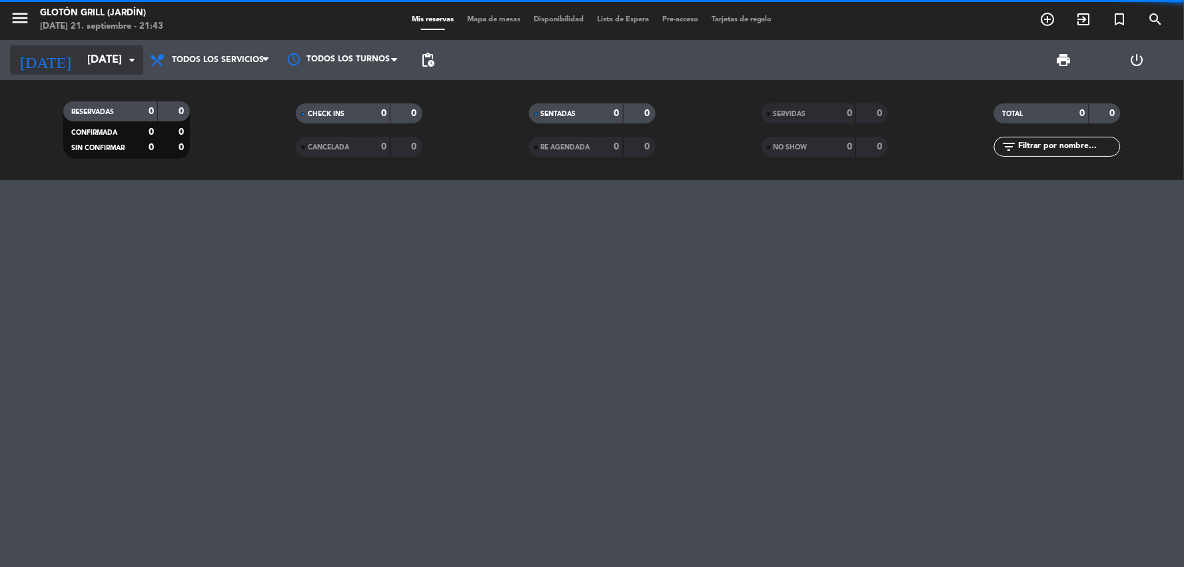
click at [97, 49] on input "[DATE]" at bounding box center [151, 60] width 141 height 26
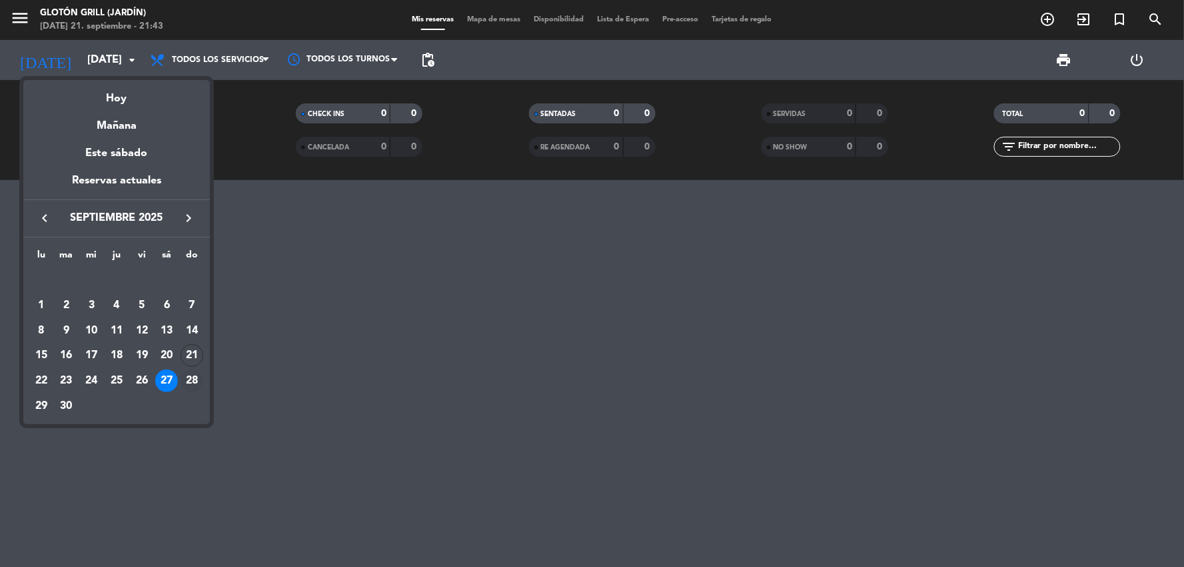
click at [191, 378] on div "28" at bounding box center [192, 380] width 23 height 23
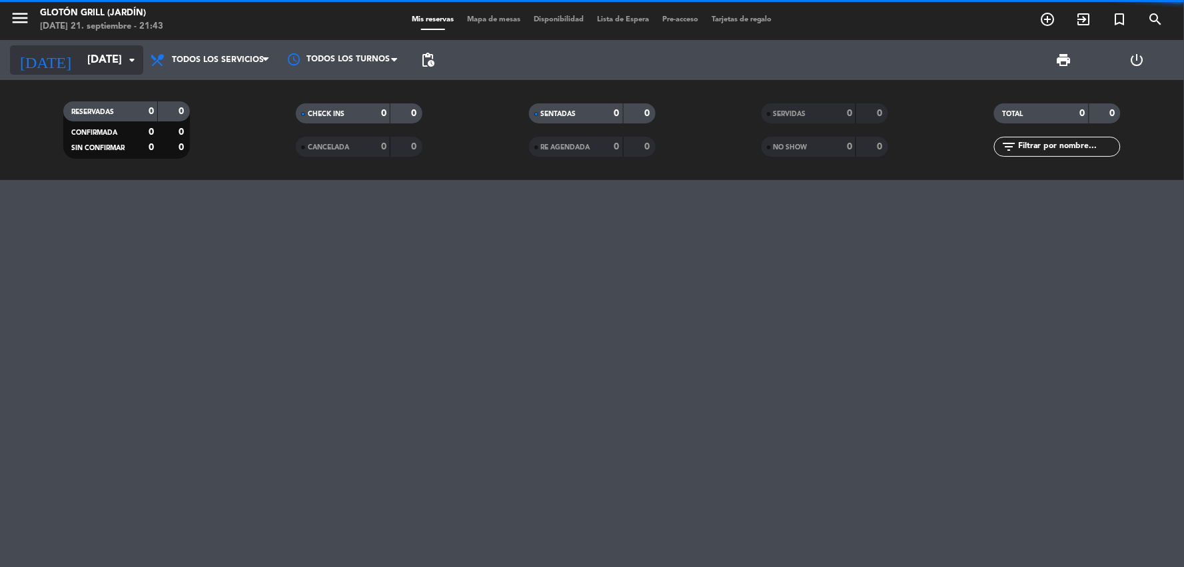
click at [81, 48] on input "[DATE]" at bounding box center [151, 60] width 141 height 26
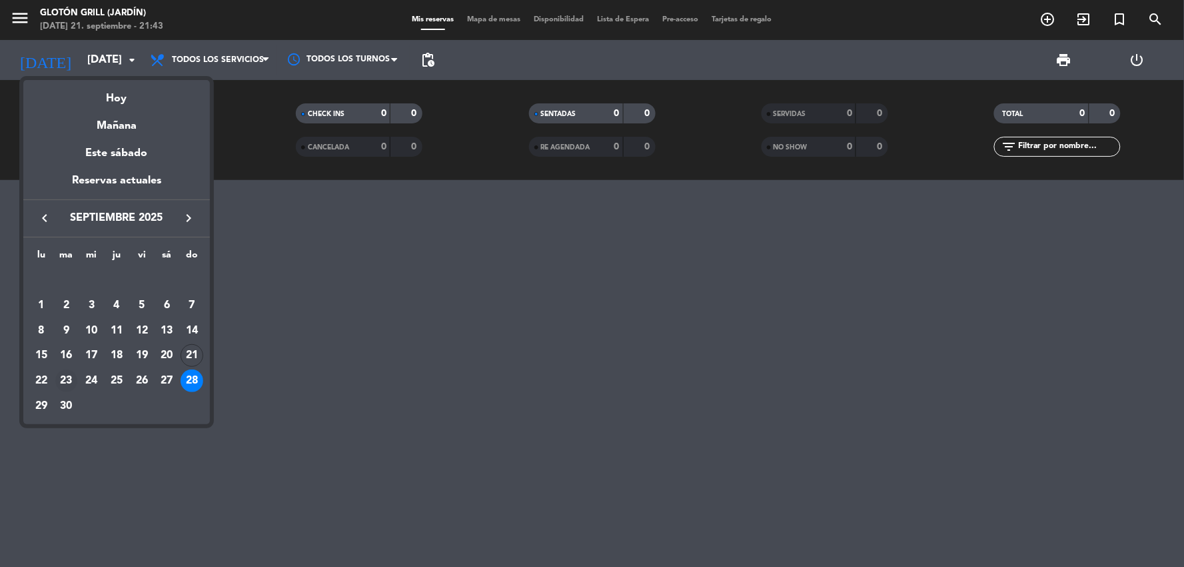
click at [65, 380] on div "23" at bounding box center [66, 380] width 23 height 23
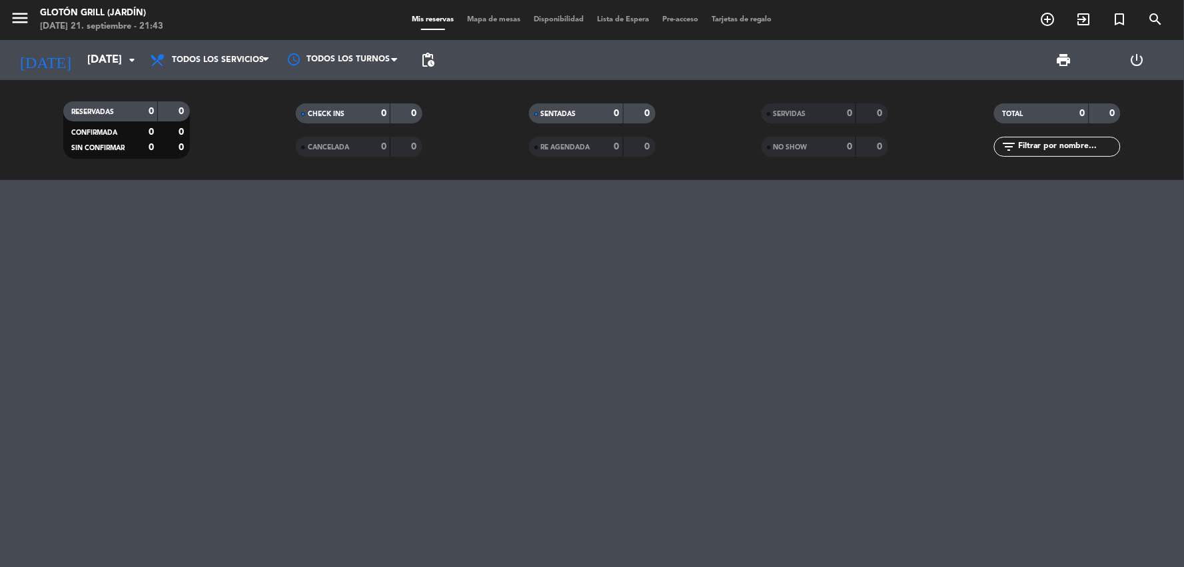
type input "[DATE]"
